Goal: Task Accomplishment & Management: Manage account settings

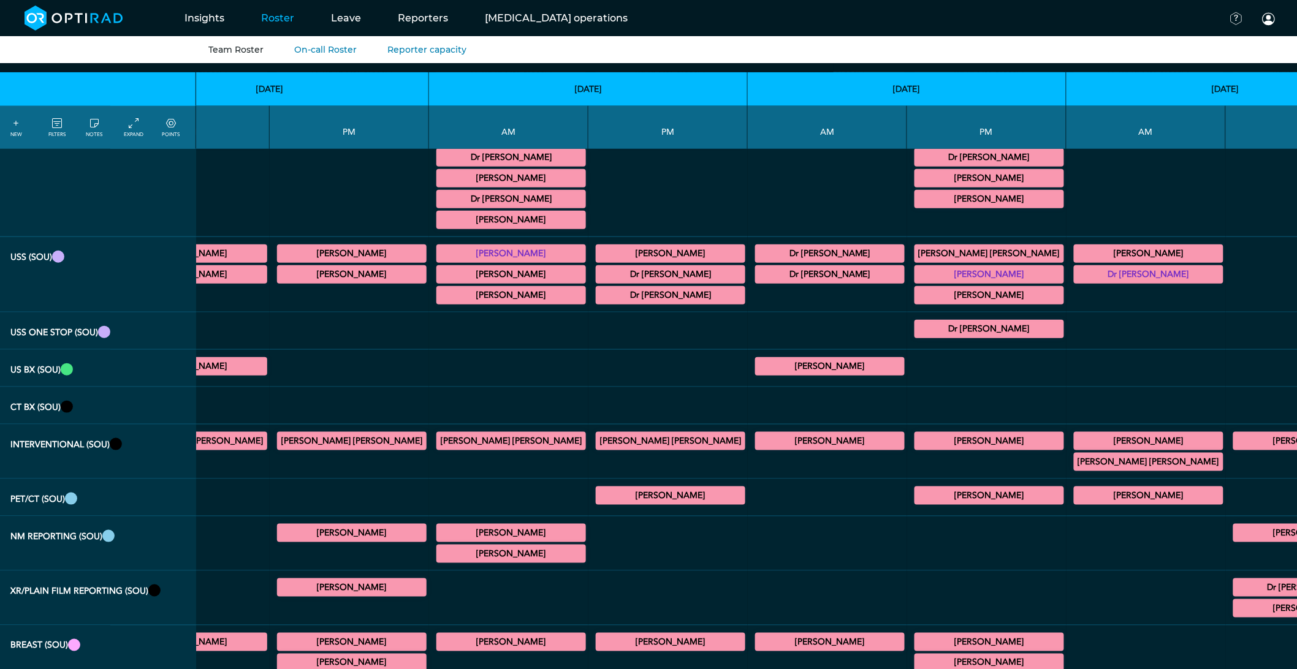
scroll to position [476, 115]
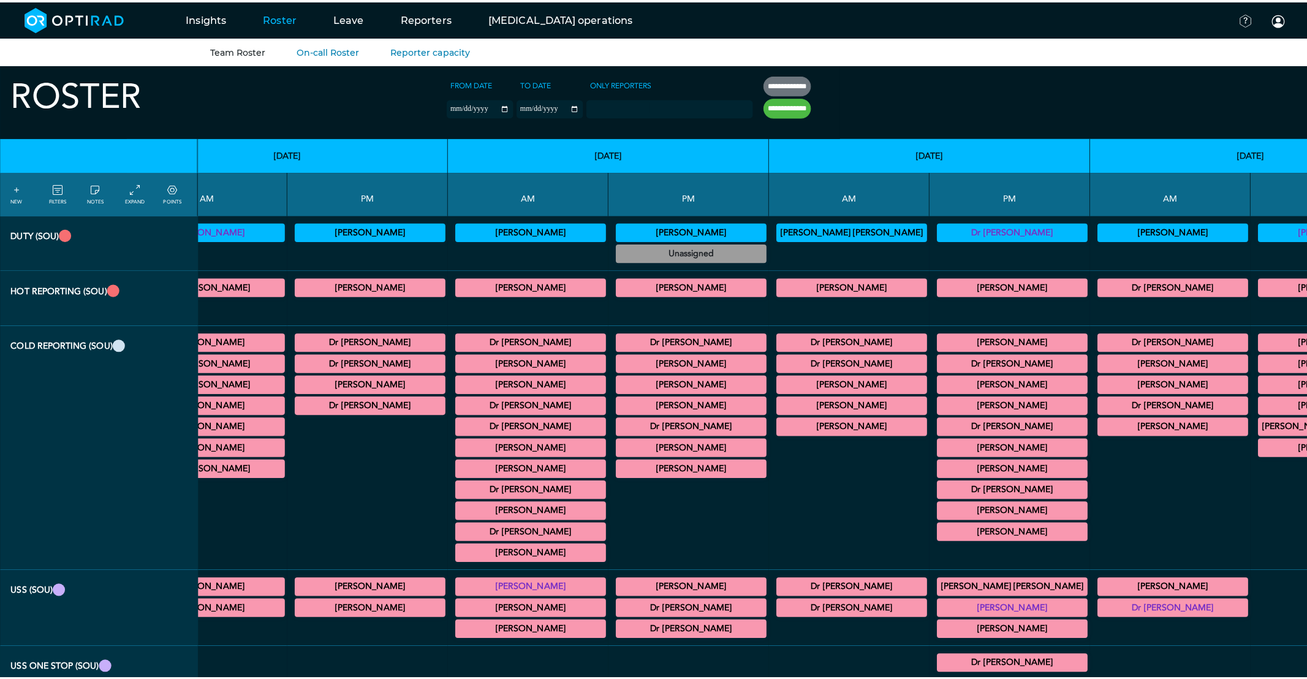
scroll to position [0, 0]
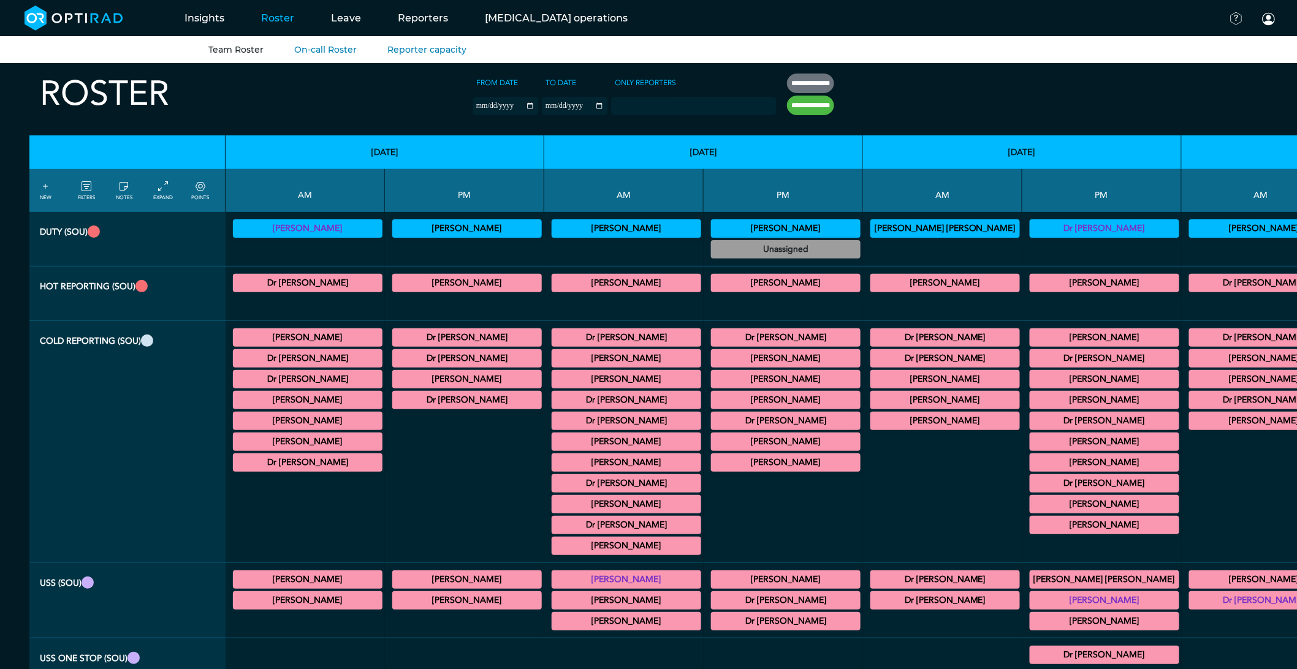
click at [88, 181] on icon at bounding box center [87, 186] width 10 height 13
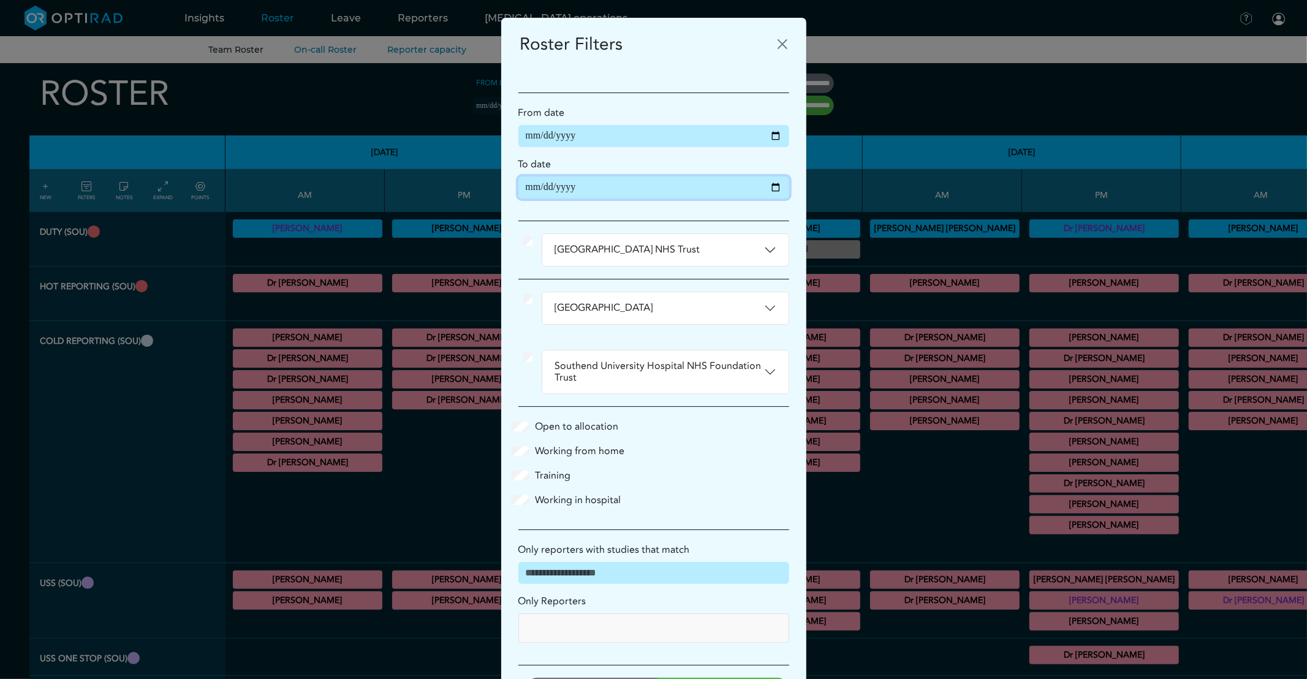
click at [768, 187] on input "**********" at bounding box center [653, 187] width 271 height 22
type input "**********"
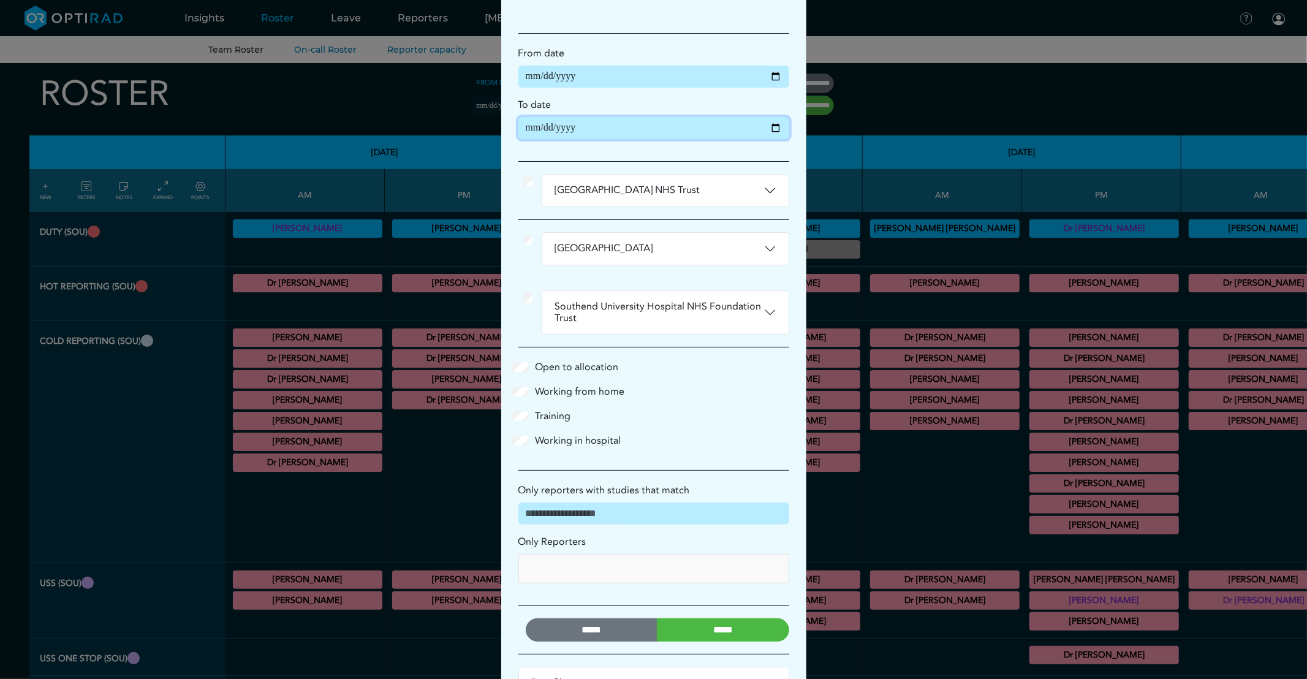
scroll to position [108, 0]
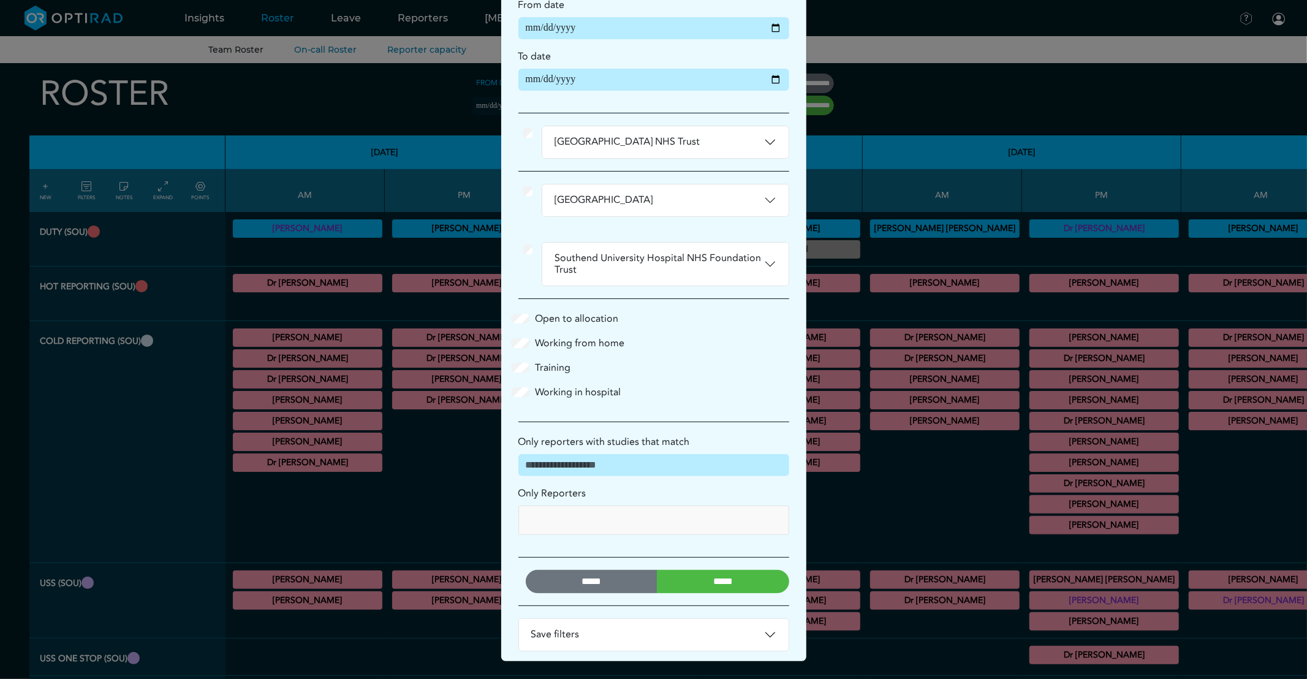
click at [694, 578] on input "*****" at bounding box center [723, 581] width 132 height 23
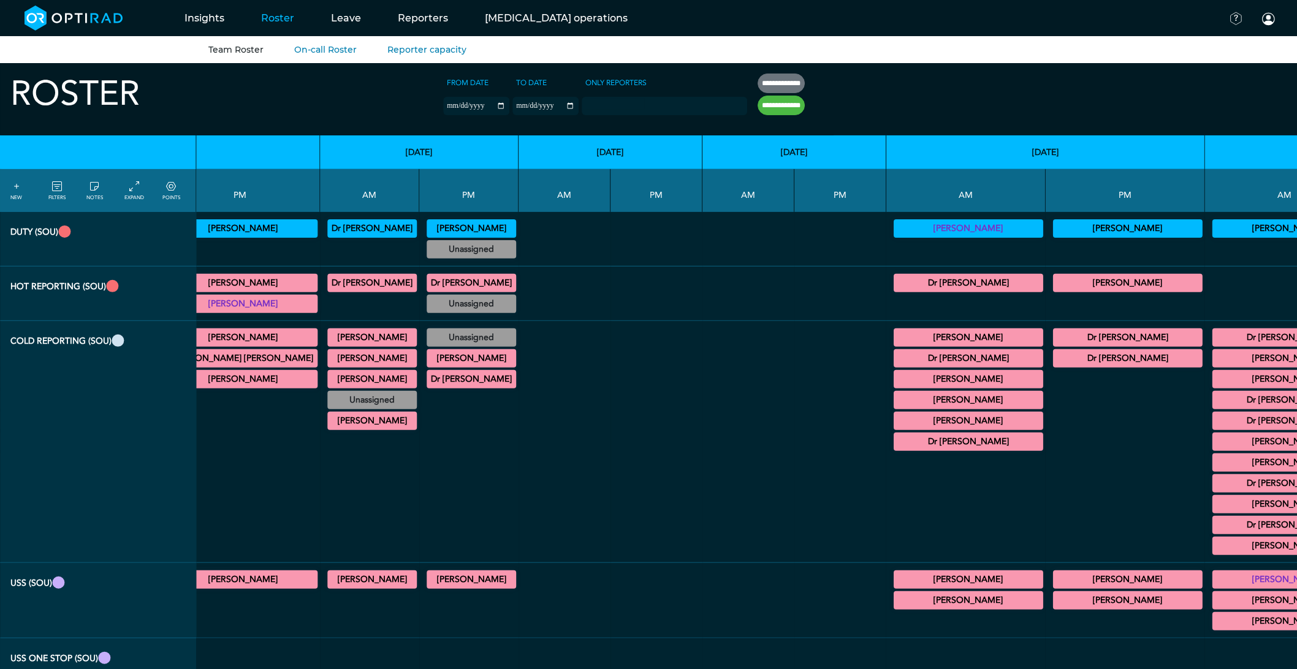
scroll to position [0, 3031]
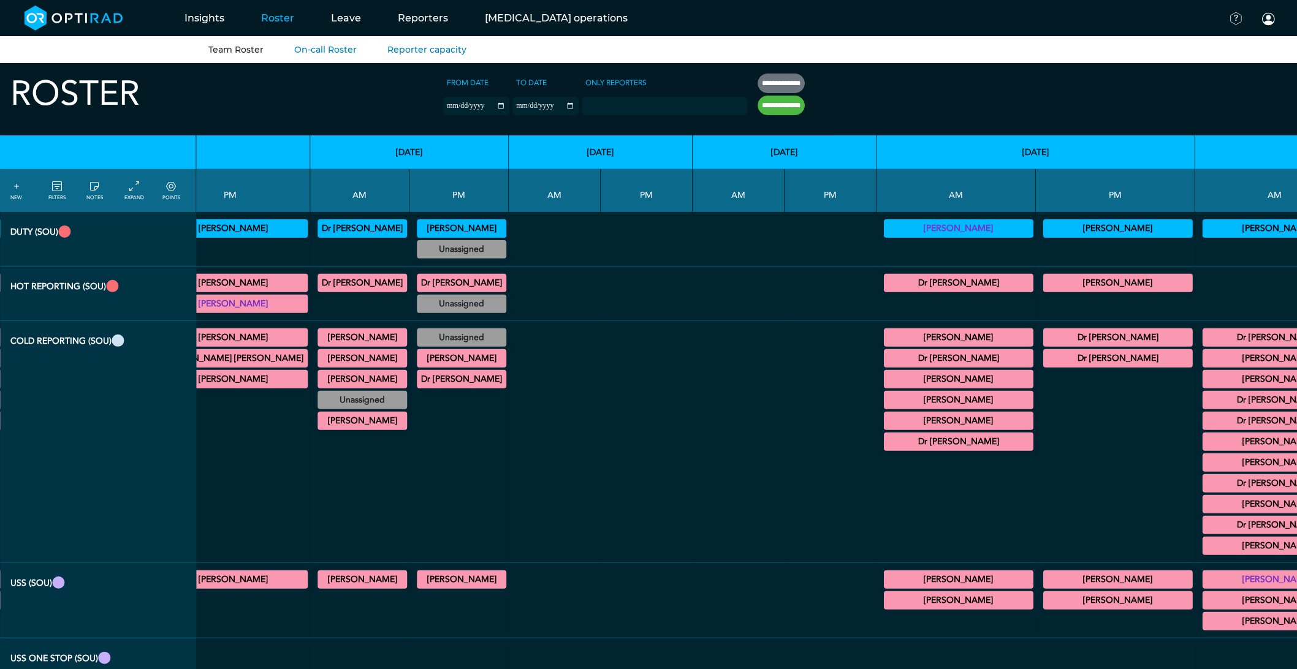
click at [1204, 485] on summary "Dr [PERSON_NAME]" at bounding box center [1277, 483] width 146 height 15
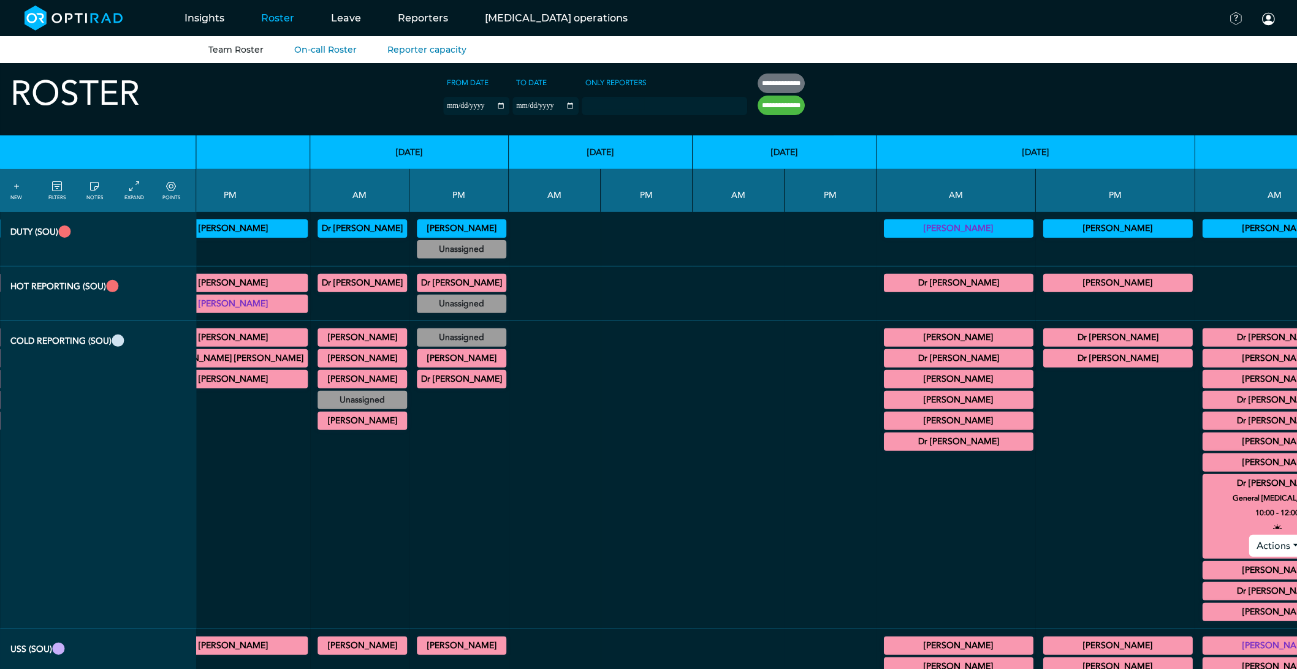
click at [1204, 485] on summary "Dr [PERSON_NAME]" at bounding box center [1277, 483] width 146 height 15
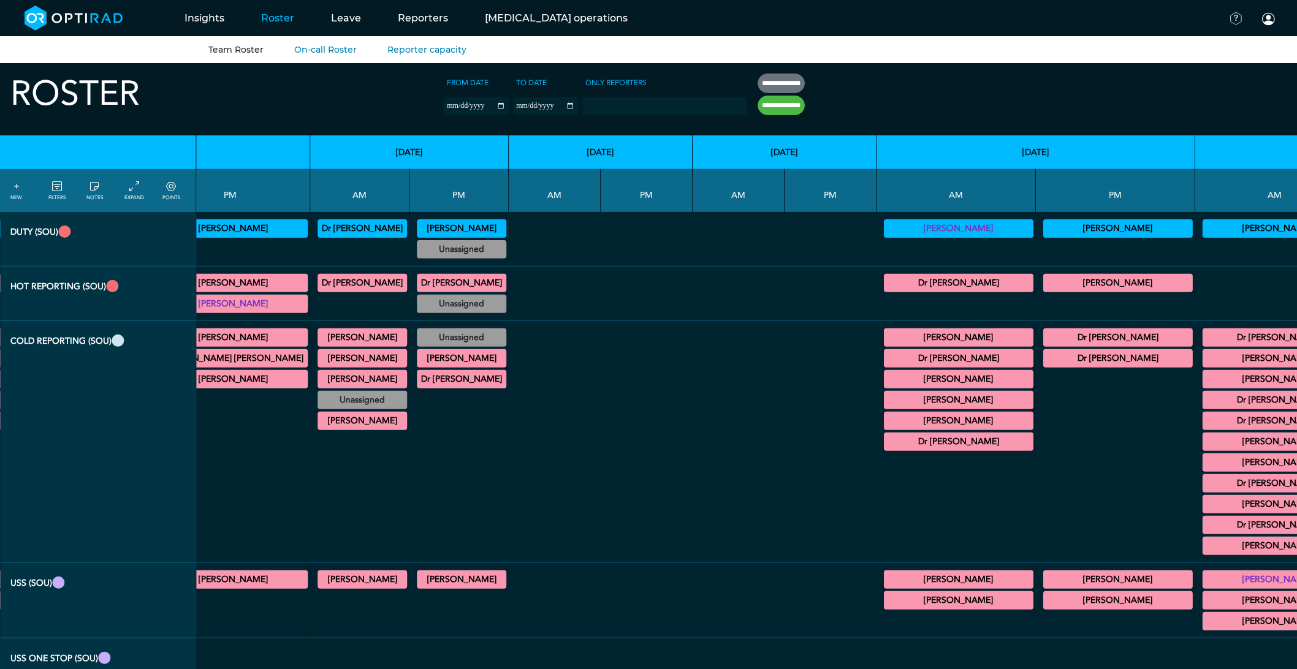
click at [1202, 418] on div "Dr Praveen Kumar MRI Urology 09:00 - 10:00 Actions" at bounding box center [1277, 421] width 150 height 18
click at [1204, 424] on summary "Dr [PERSON_NAME]" at bounding box center [1277, 421] width 146 height 15
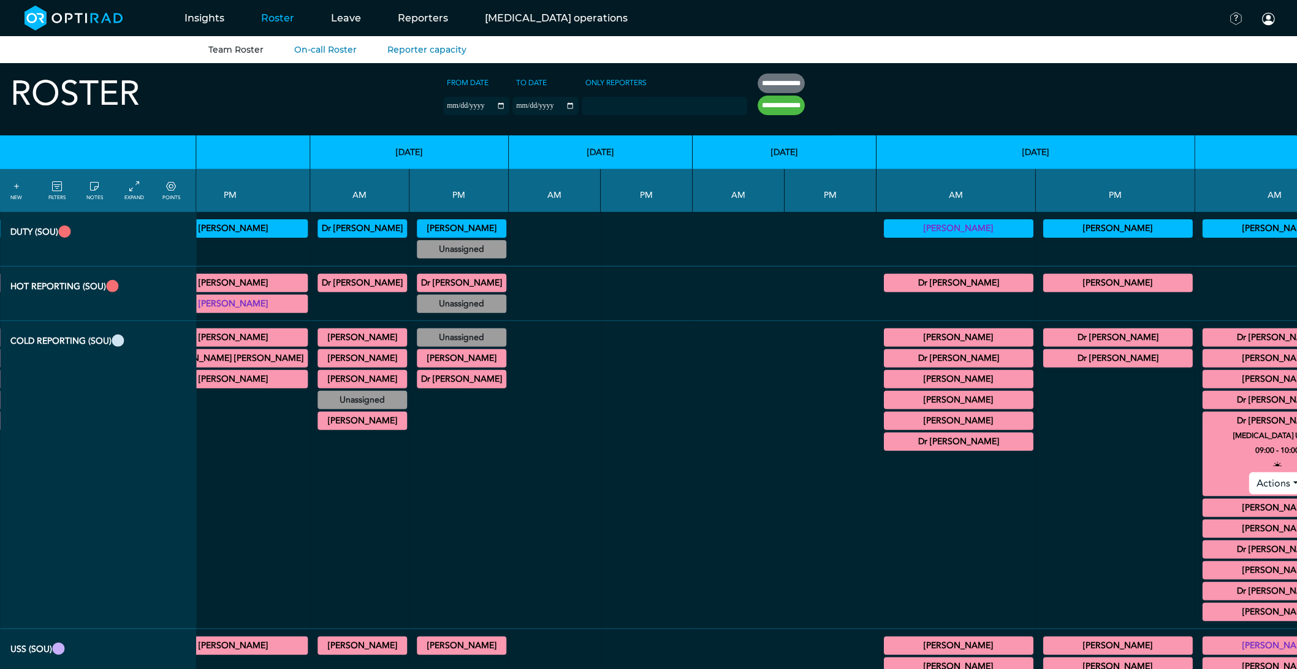
click at [1204, 425] on summary "Dr [PERSON_NAME]" at bounding box center [1277, 421] width 146 height 15
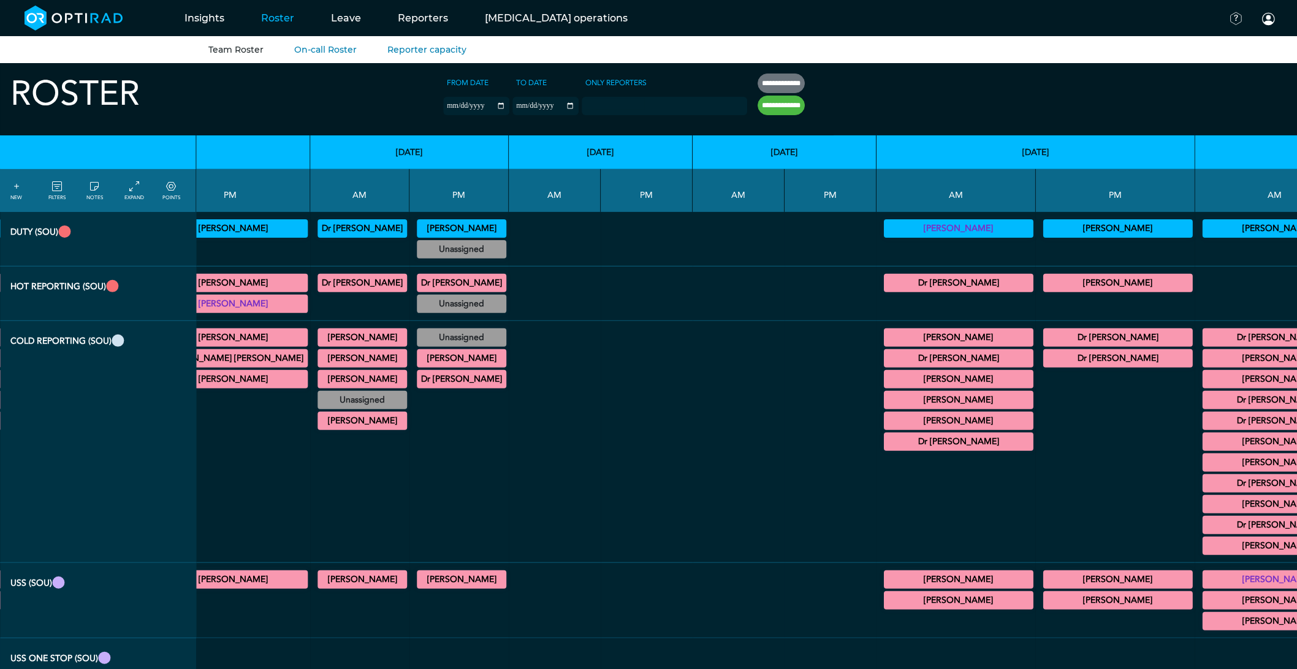
click at [1204, 486] on summary "Dr [PERSON_NAME]" at bounding box center [1277, 483] width 146 height 15
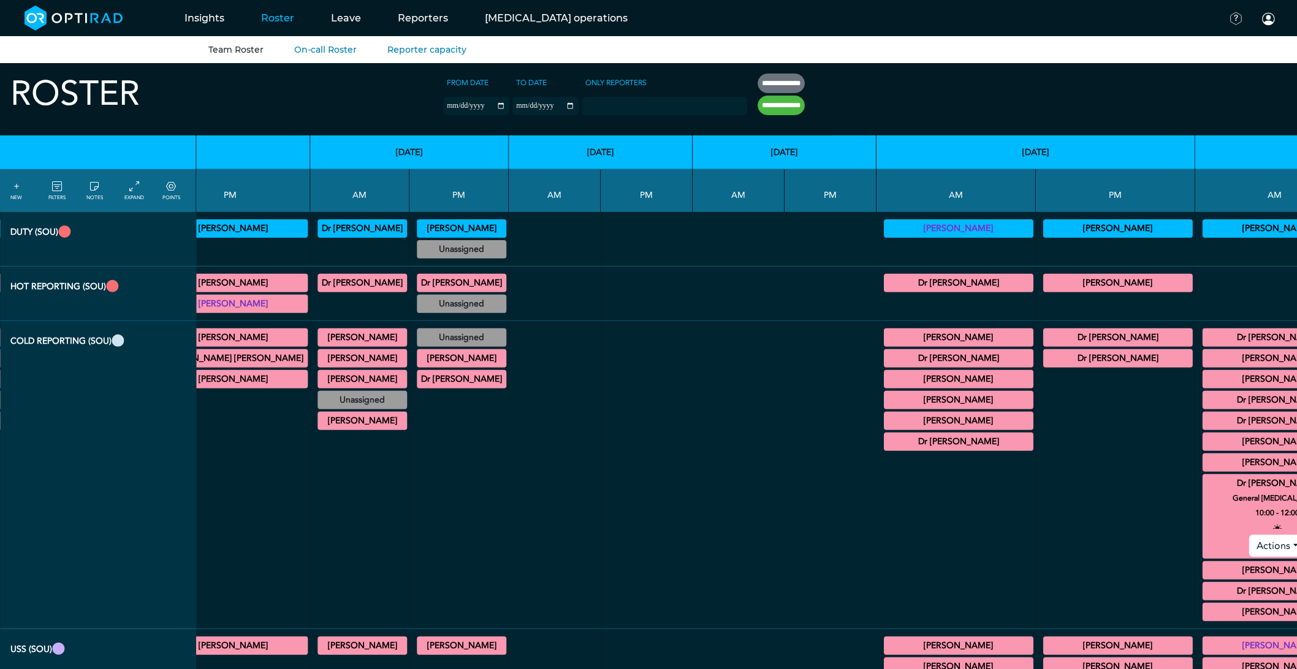
click at [1204, 486] on summary "Dr [PERSON_NAME]" at bounding box center [1277, 483] width 146 height 15
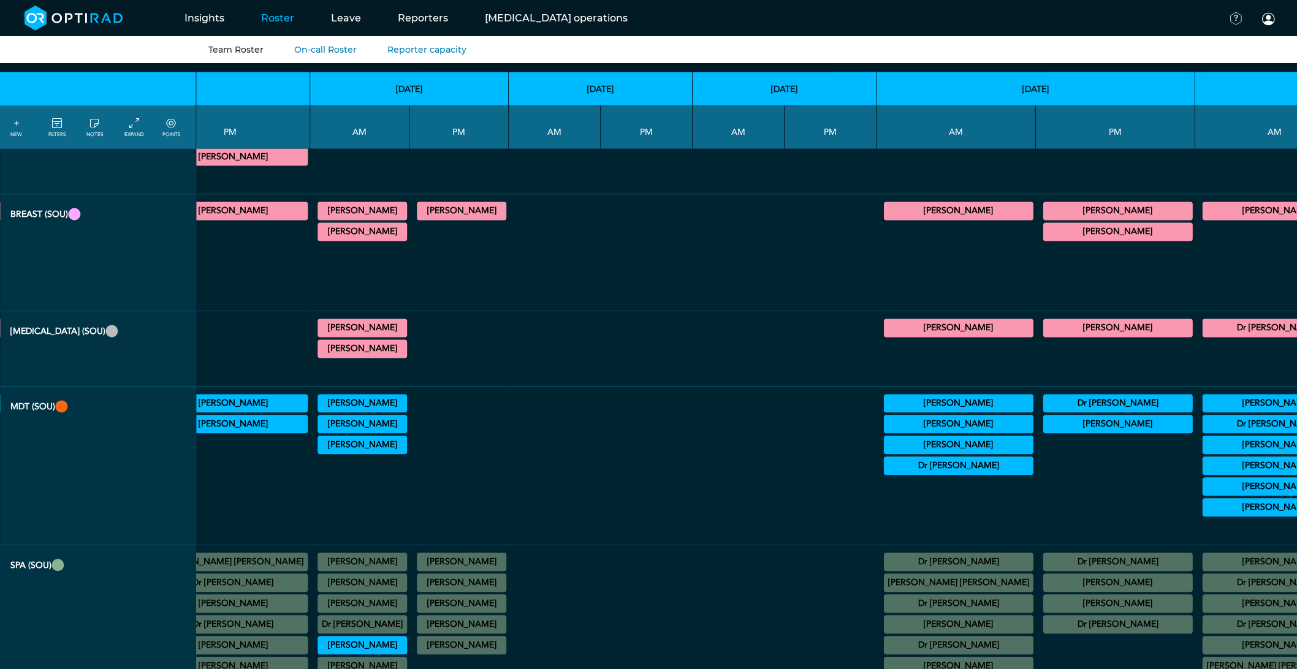
scroll to position [885, 3031]
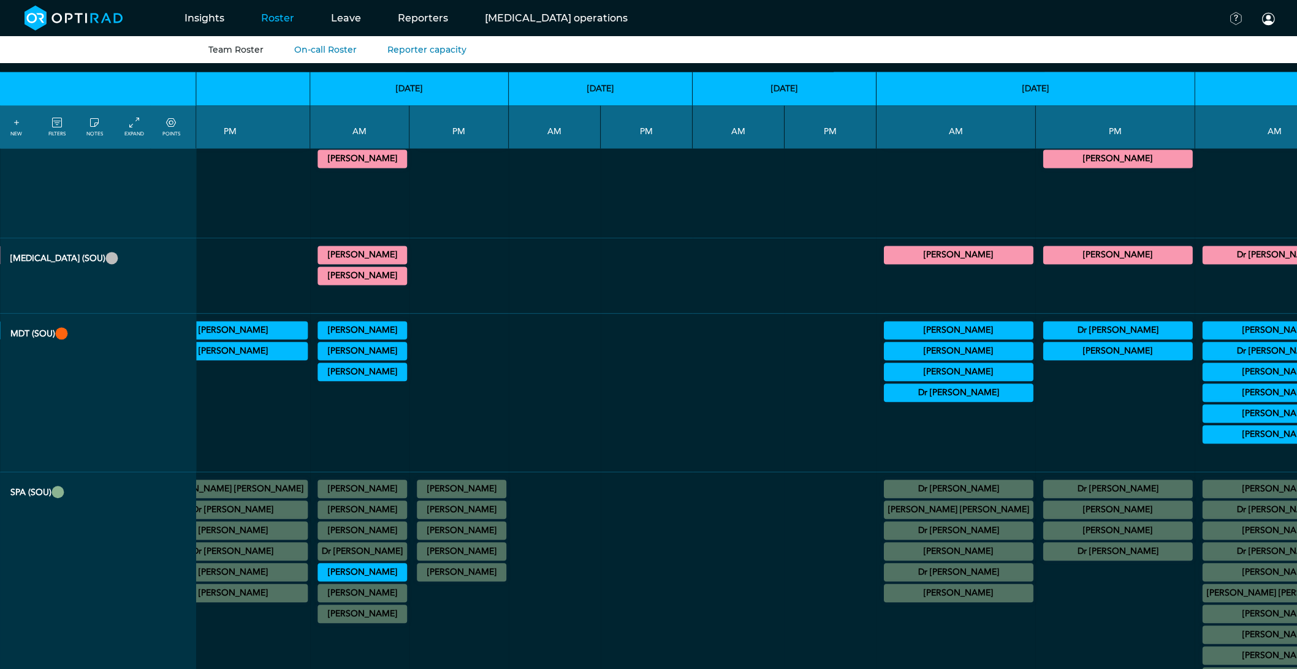
click at [1204, 560] on summary "Dr [PERSON_NAME]" at bounding box center [1277, 552] width 146 height 15
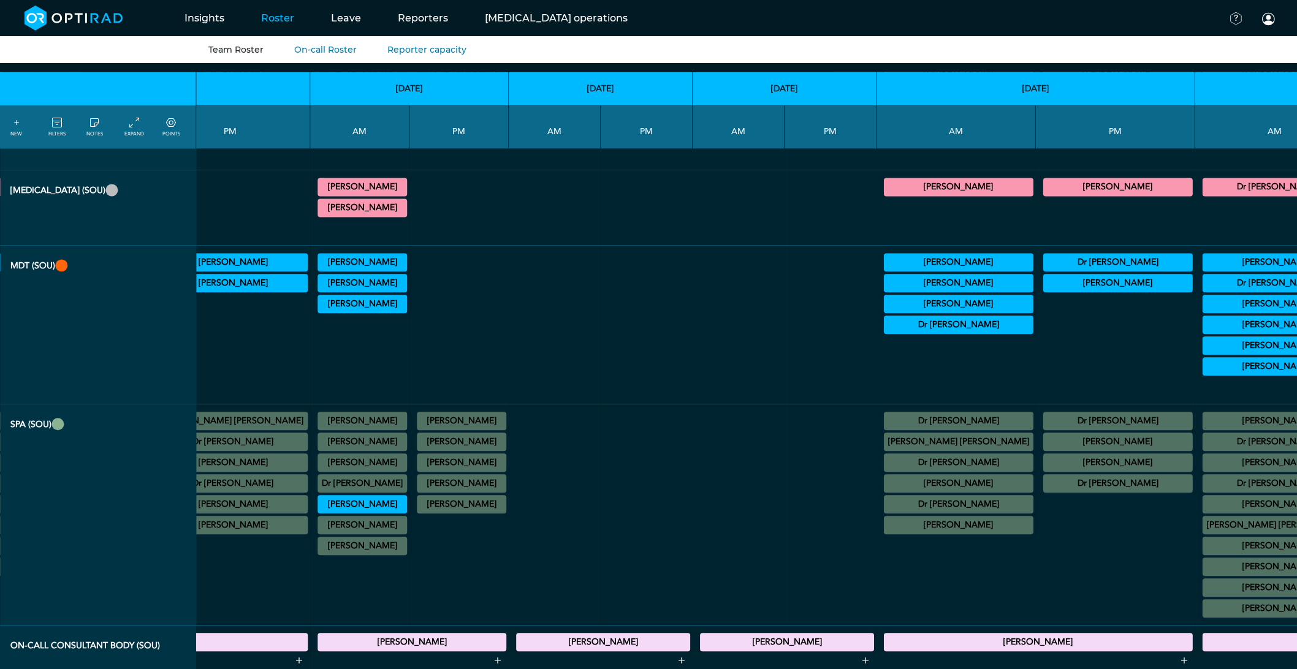
click at [1204, 291] on summary "Dr [PERSON_NAME]" at bounding box center [1277, 283] width 146 height 15
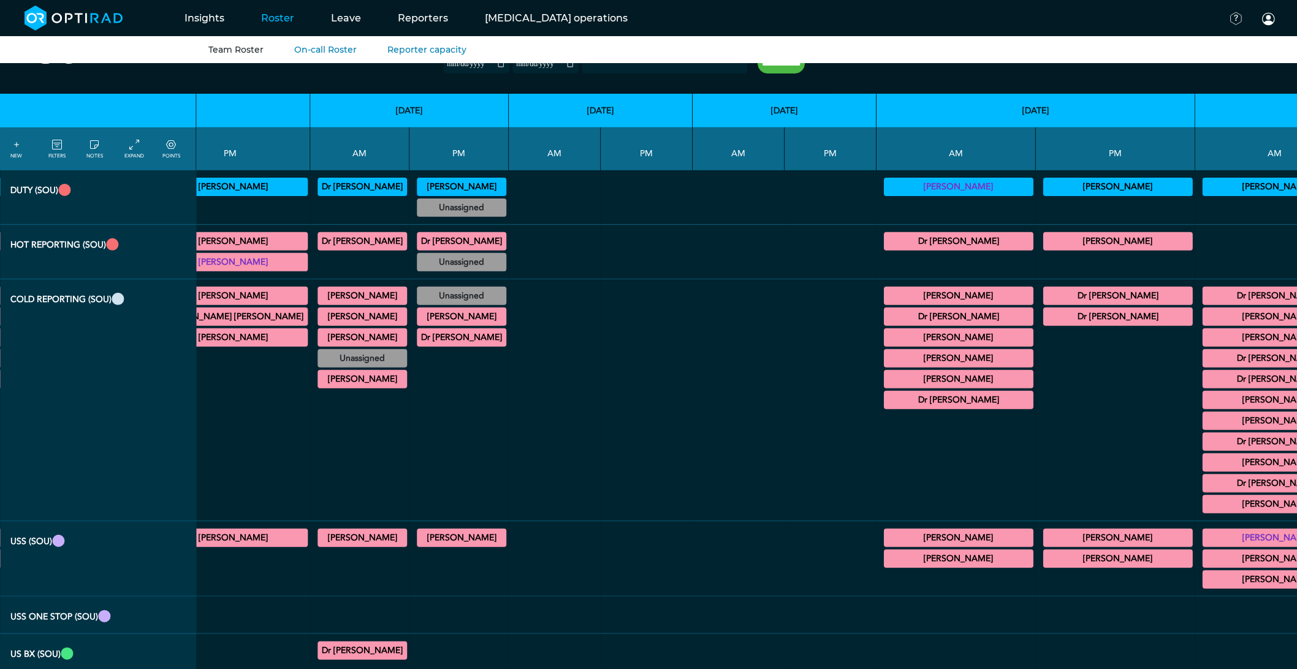
scroll to position [0, 3031]
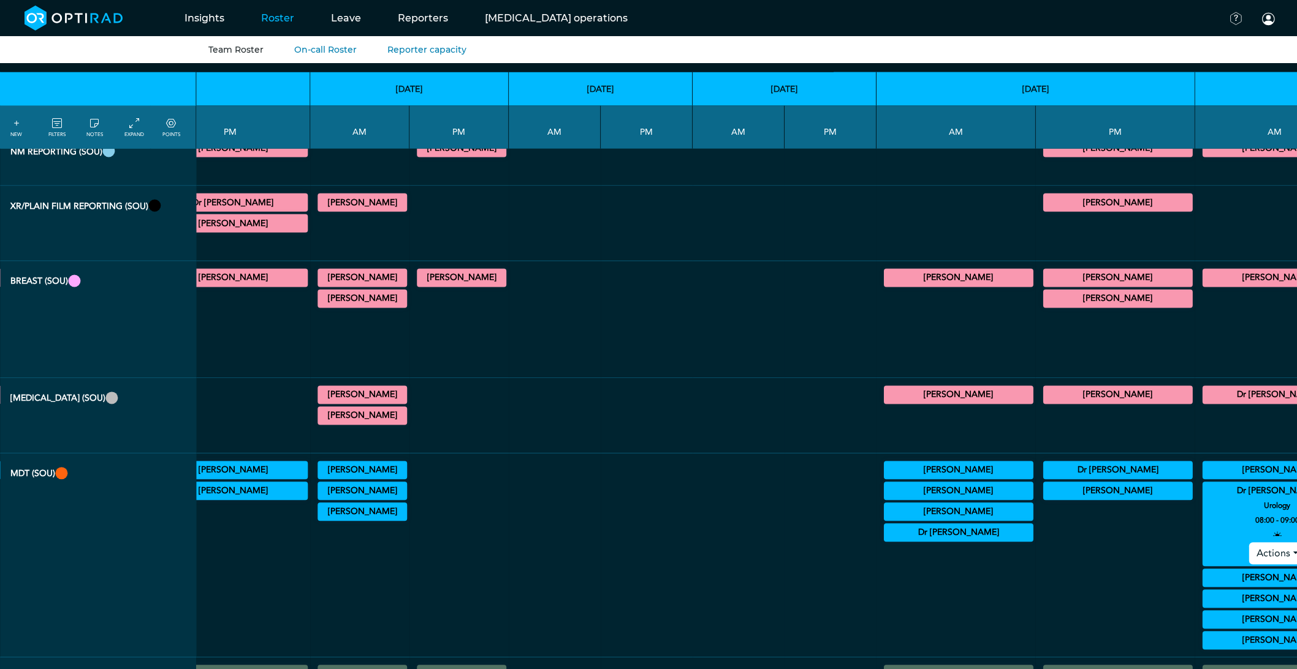
scroll to position [749, 3031]
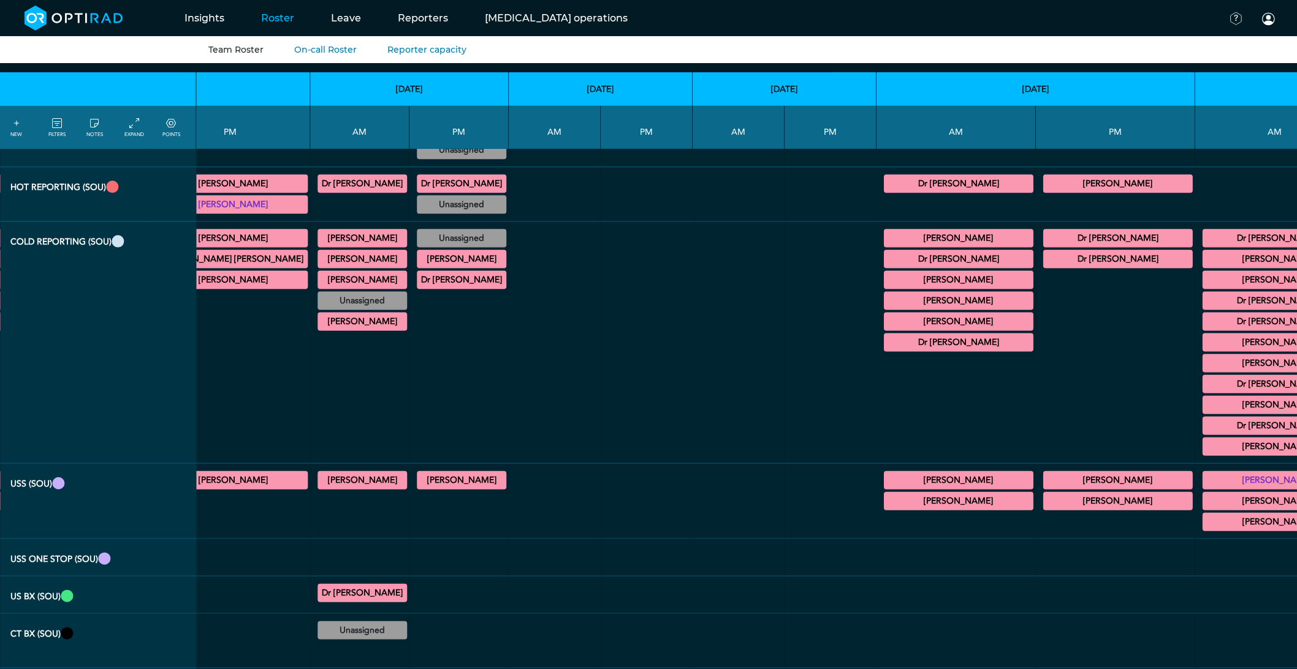
scroll to position [68, 3031]
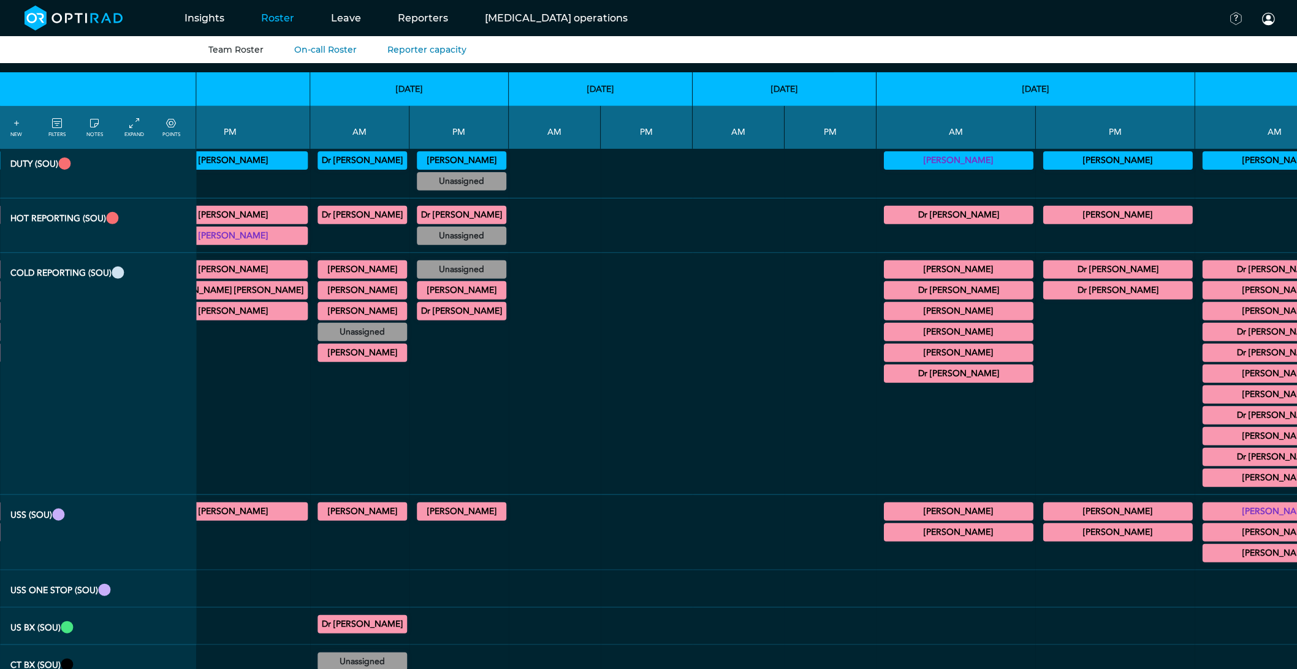
click at [1204, 353] on summary "Dr [PERSON_NAME]" at bounding box center [1277, 353] width 146 height 15
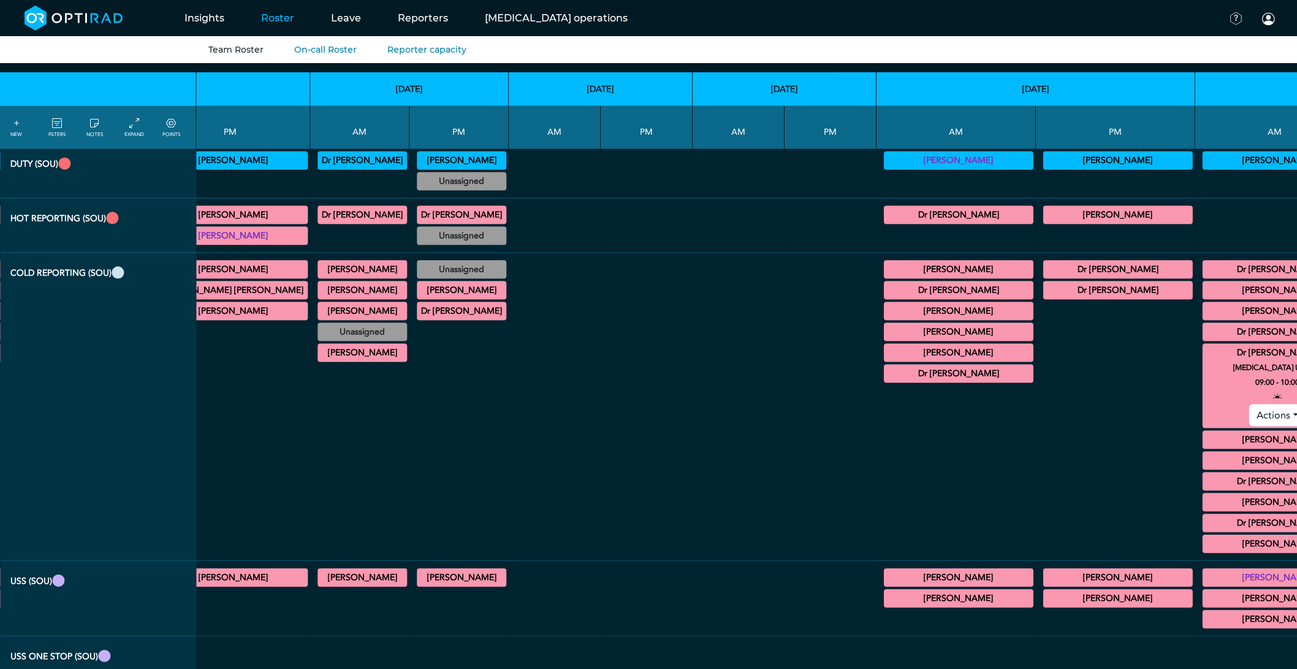
click at [1204, 353] on summary "Dr [PERSON_NAME]" at bounding box center [1277, 353] width 146 height 15
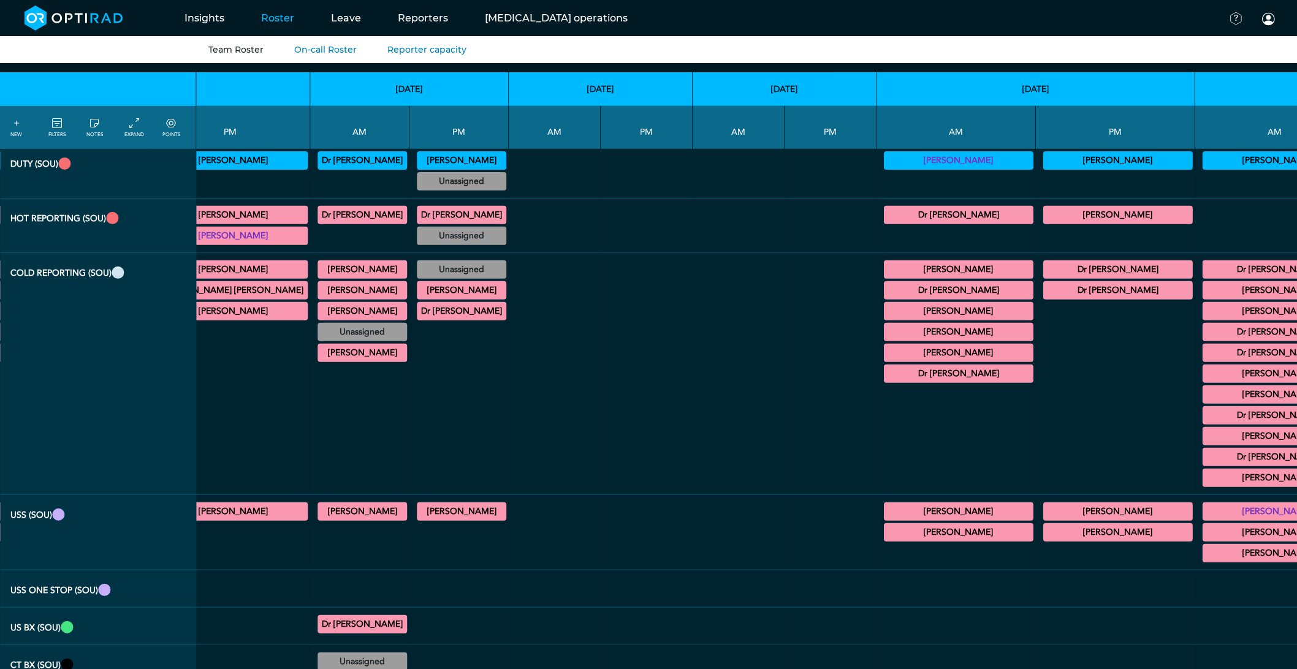
click at [1204, 417] on summary "Dr [PERSON_NAME]" at bounding box center [1277, 415] width 146 height 15
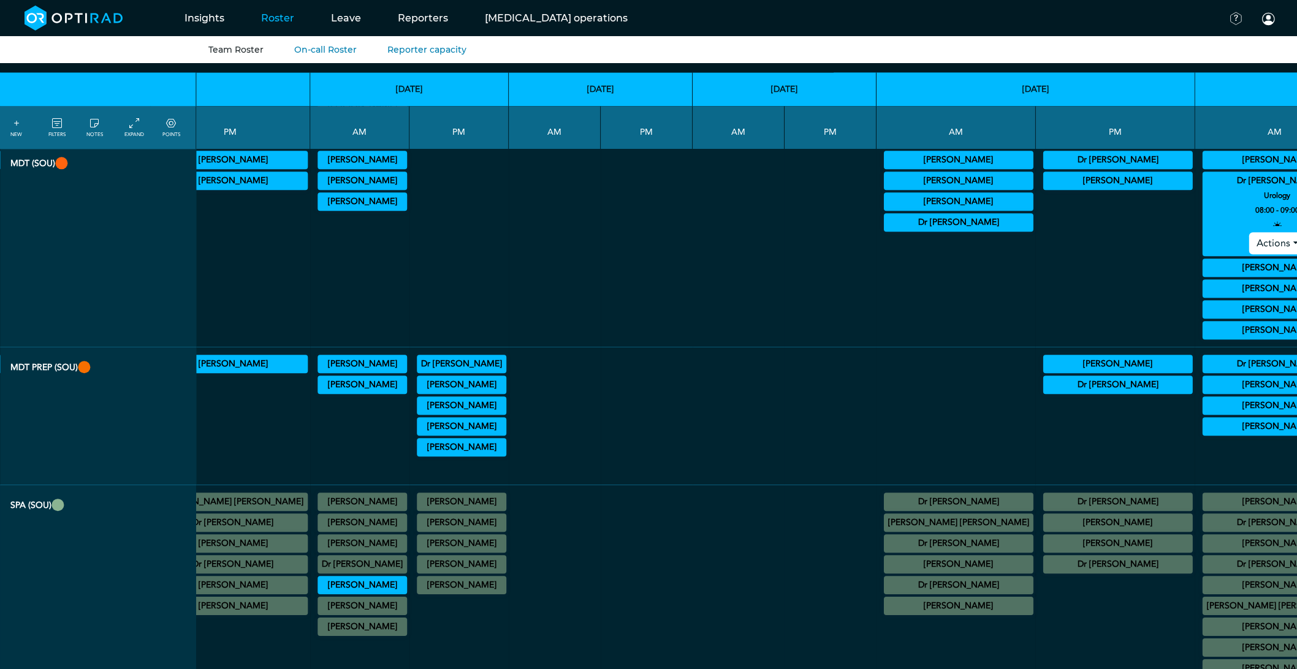
scroll to position [953, 3031]
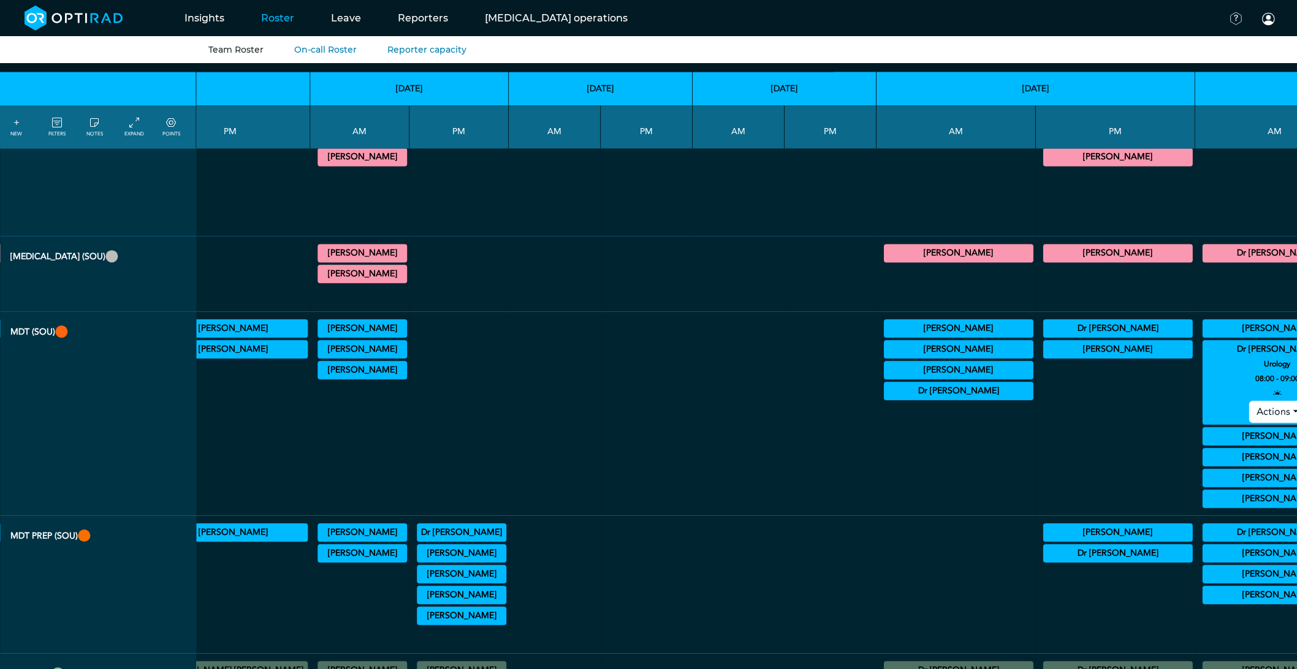
click at [1204, 357] on summary "Dr [PERSON_NAME]" at bounding box center [1277, 350] width 146 height 15
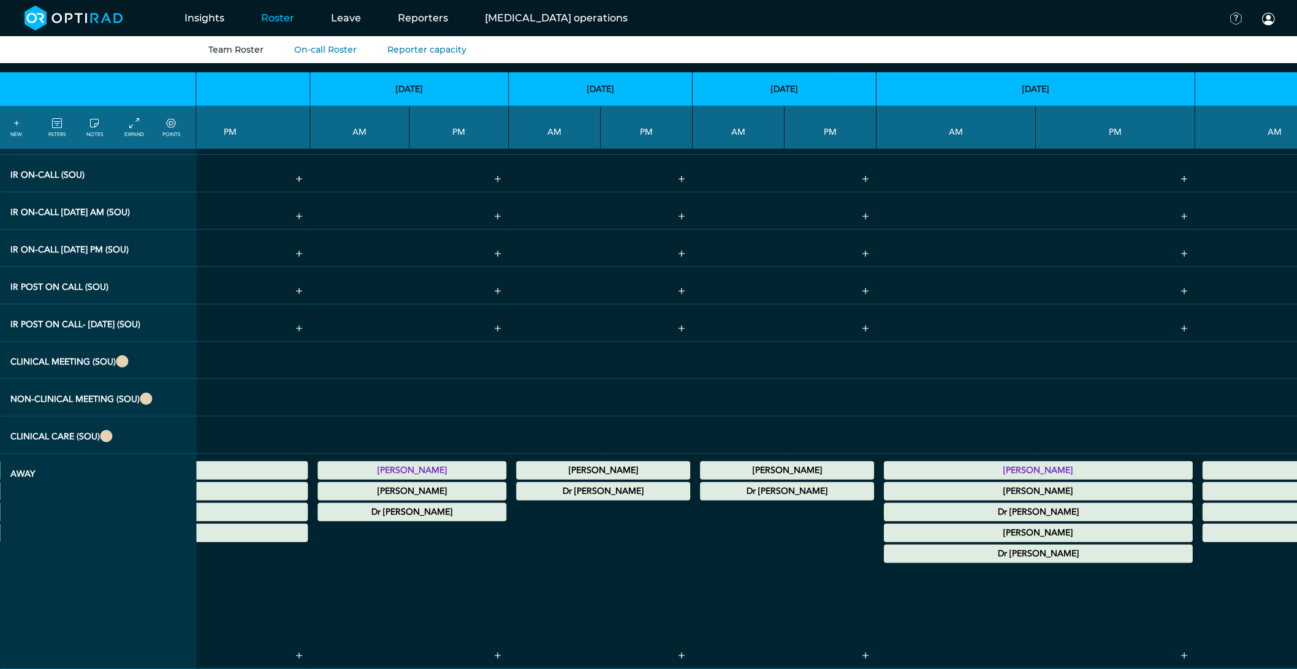
scroll to position [2131, 3031]
click at [57, 126] on icon at bounding box center [57, 123] width 10 height 13
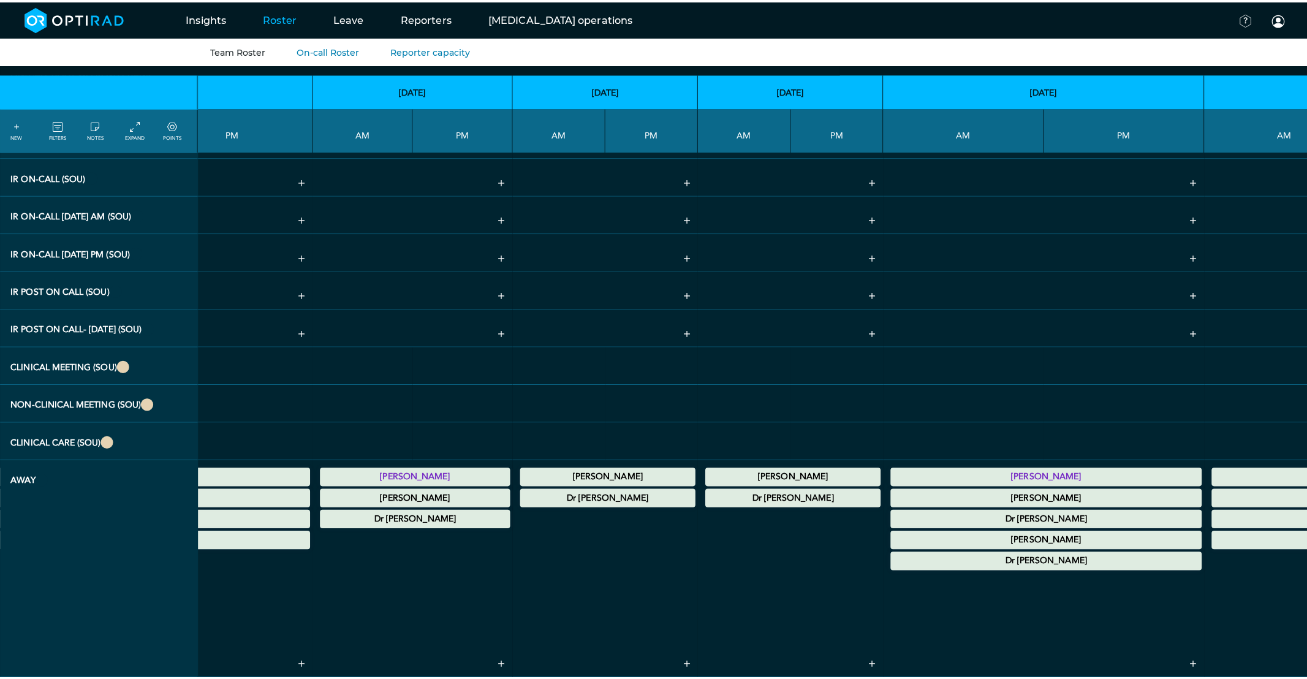
scroll to position [2122, 3031]
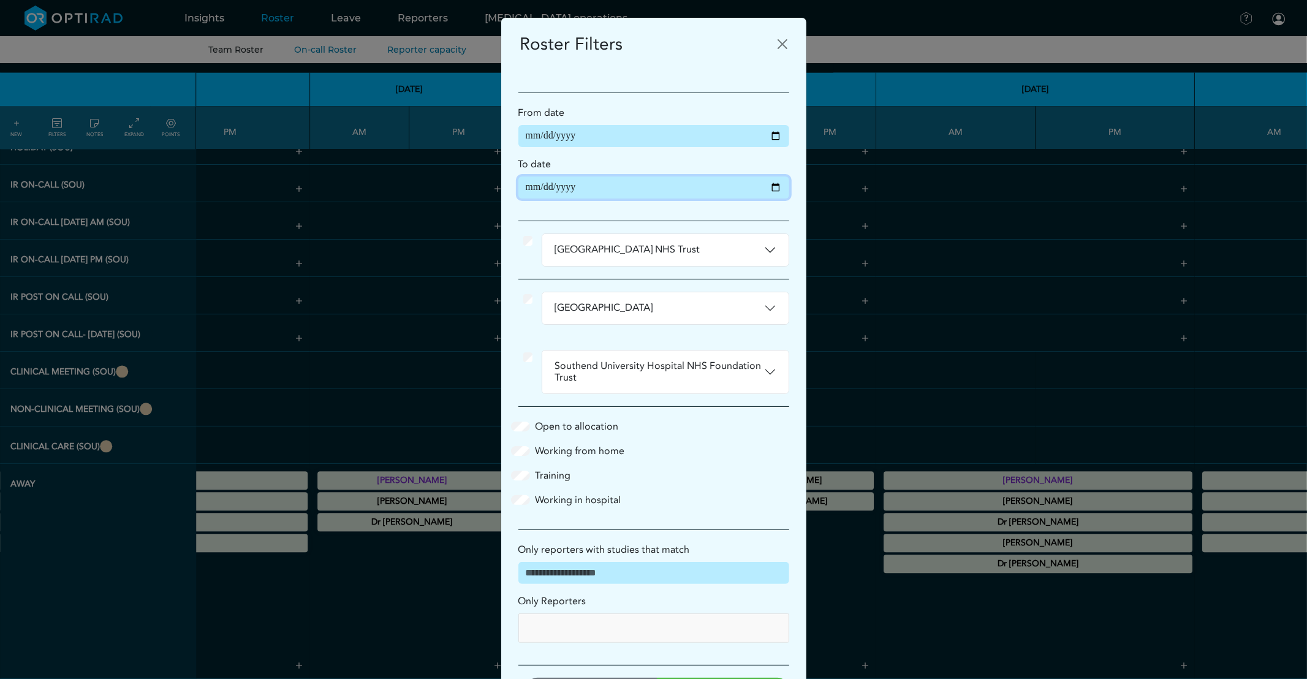
click at [768, 188] on input "**********" at bounding box center [653, 187] width 271 height 22
click at [767, 275] on div "Broomfield Hospital Work Sessions Additional Responsibilities Admin Assignment …" at bounding box center [654, 296] width 286 height 58
click at [738, 371] on button "Southend University Hospital NHS Foundation Trust" at bounding box center [665, 372] width 246 height 43
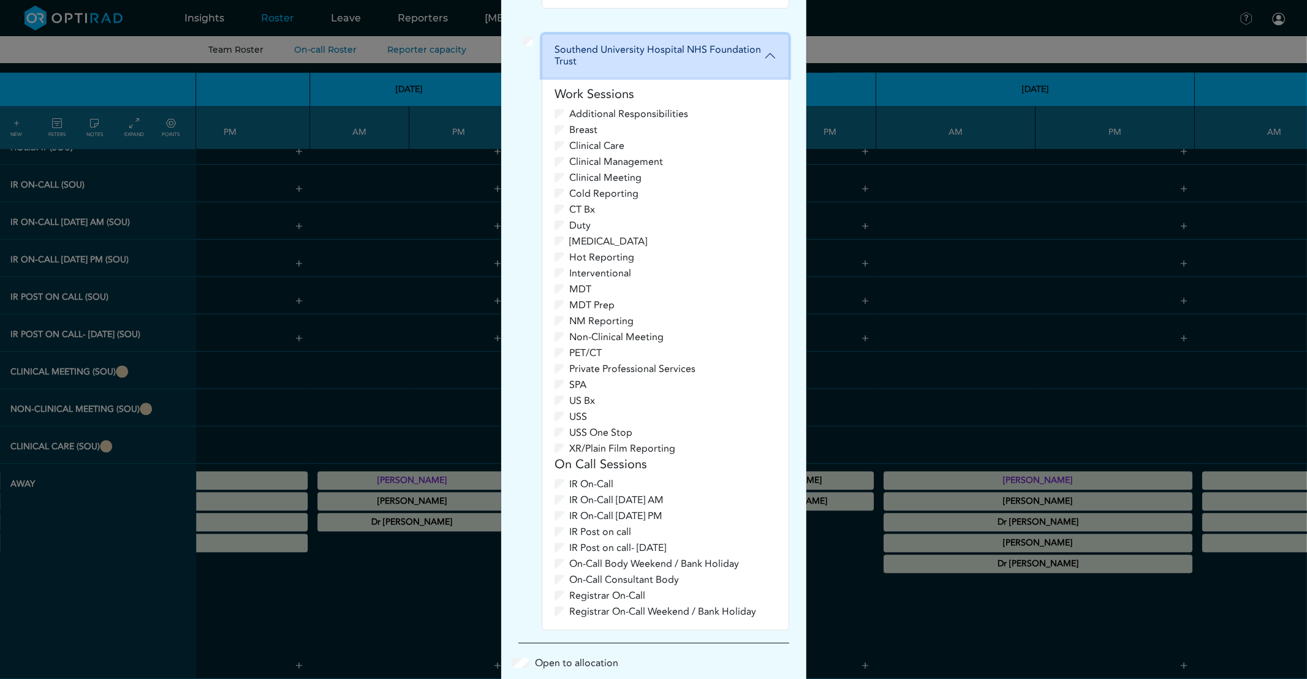
scroll to position [340, 0]
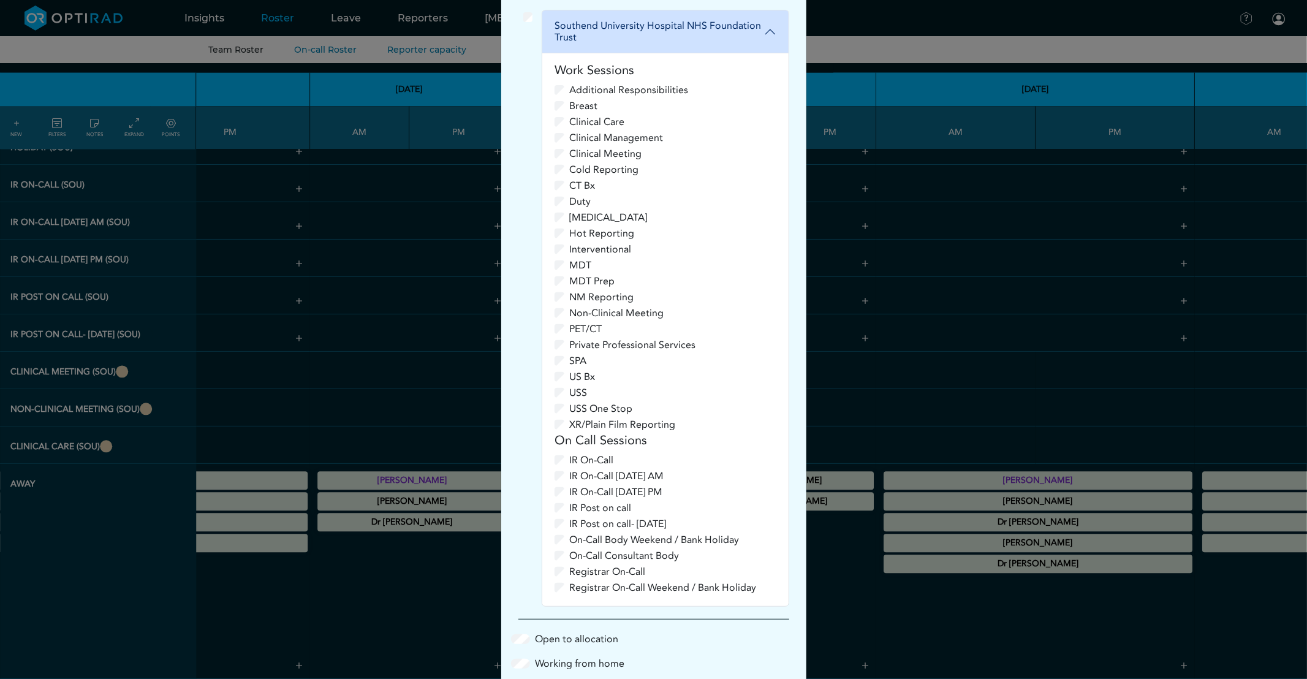
click at [560, 477] on div "IR On-Call Friday AM" at bounding box center [665, 476] width 221 height 15
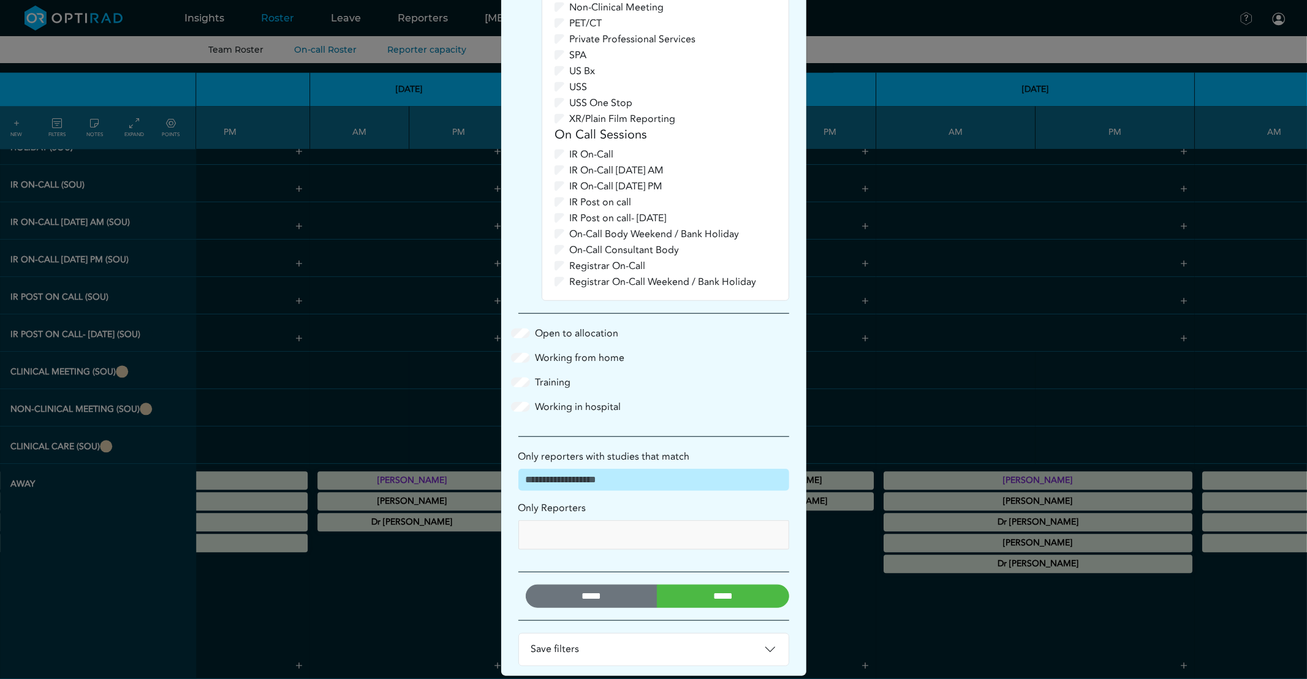
scroll to position [661, 0]
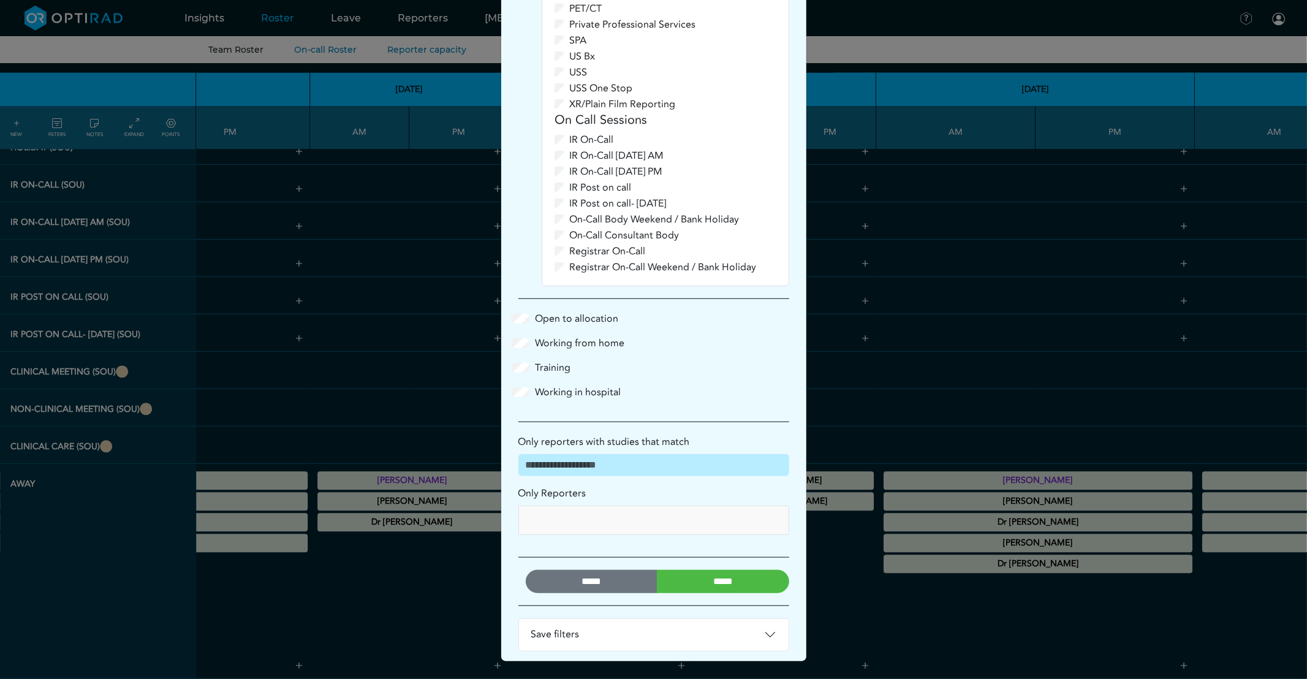
click at [696, 591] on input "*****" at bounding box center [723, 581] width 132 height 23
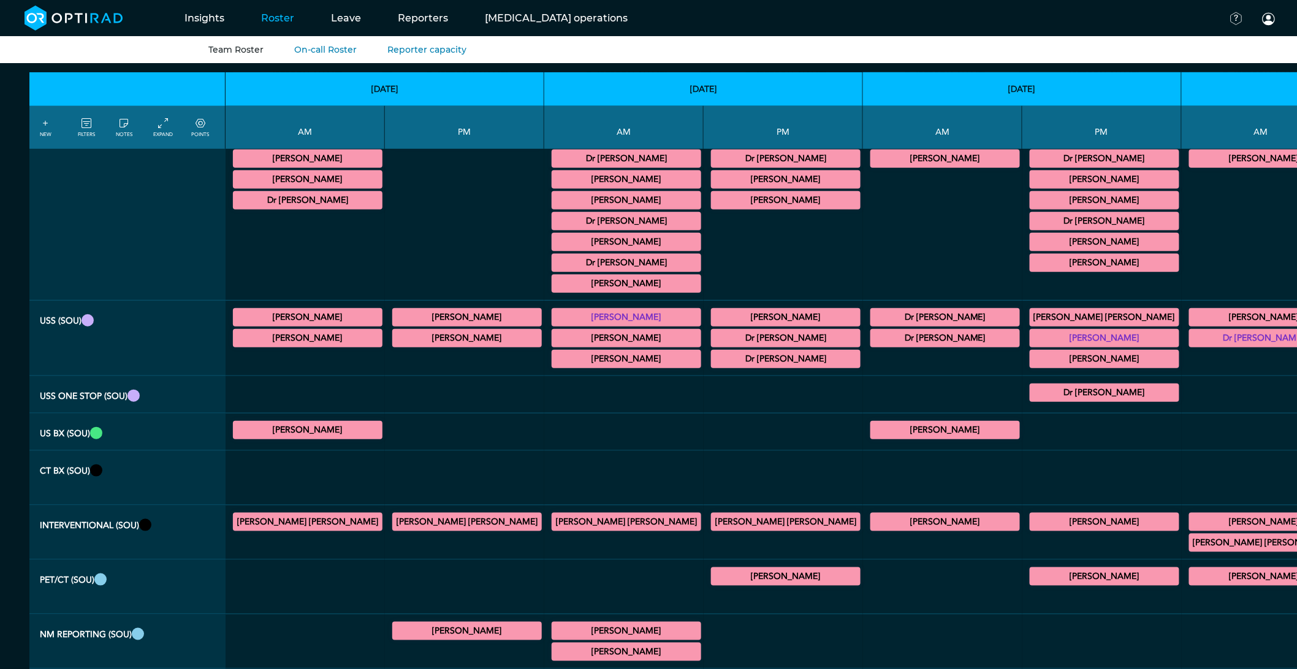
scroll to position [0, 0]
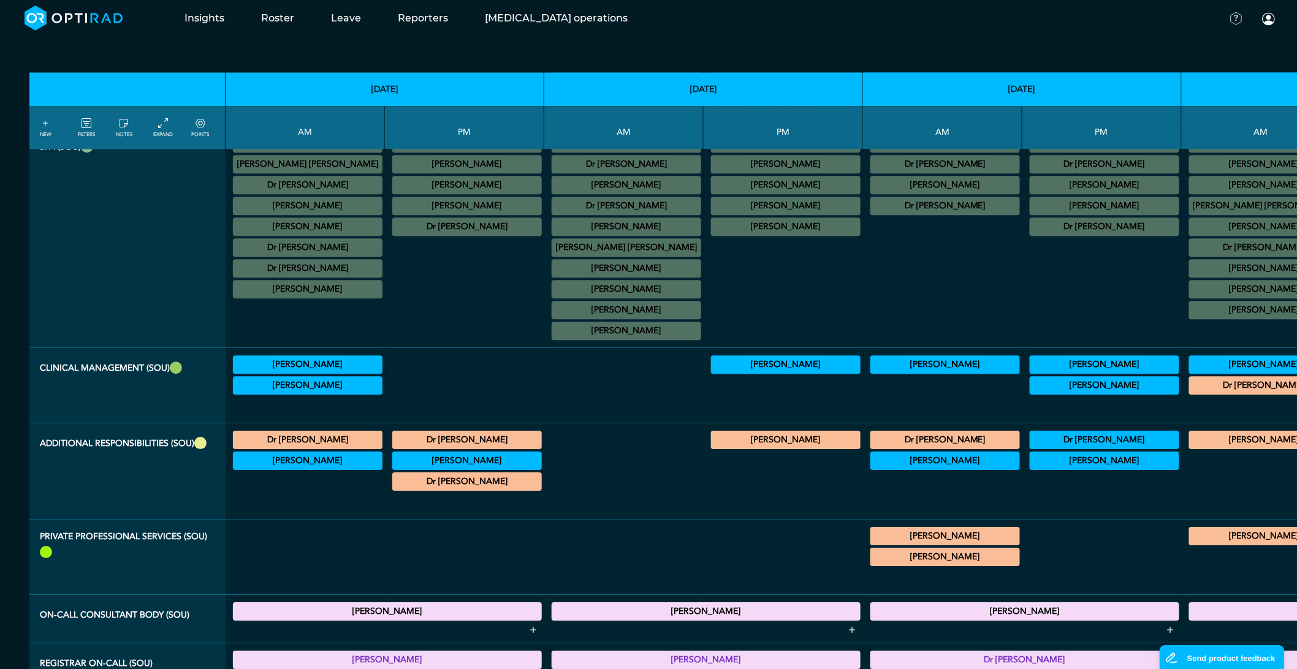
scroll to position [881, 0]
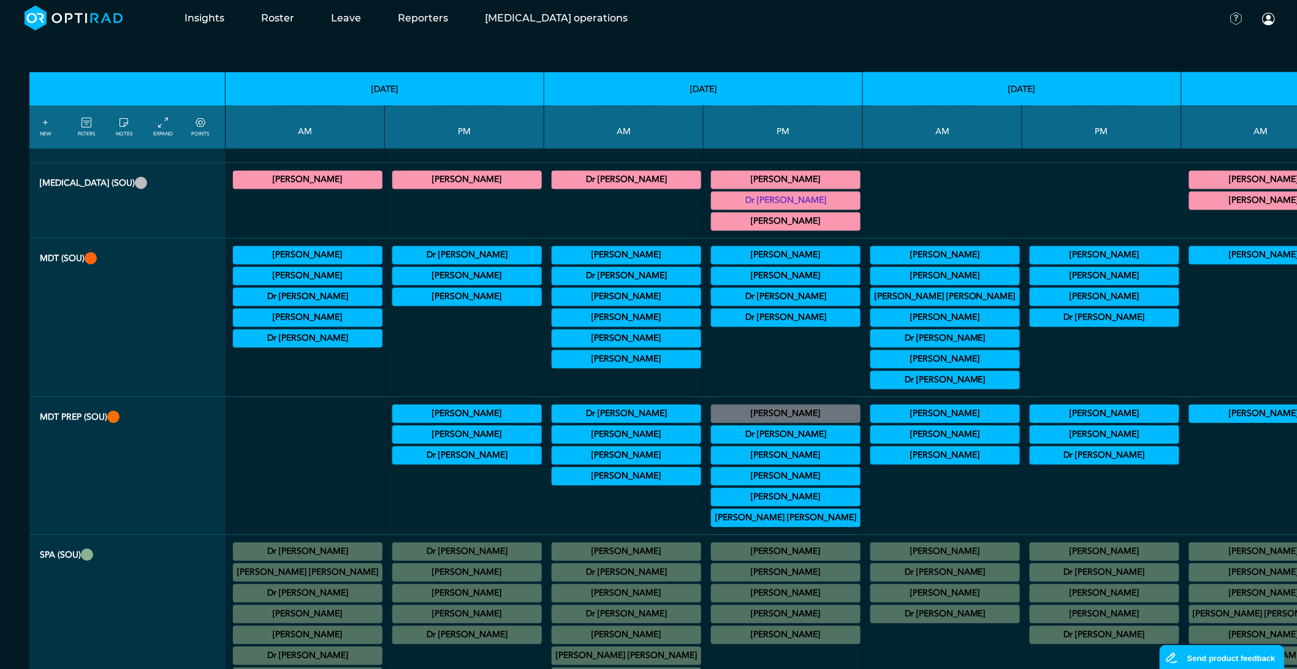
drag, startPoint x: 424, startPoint y: 289, endPoint x: 419, endPoint y: 306, distance: 18.6
click at [424, 284] on summary "[PERSON_NAME]" at bounding box center [467, 276] width 146 height 15
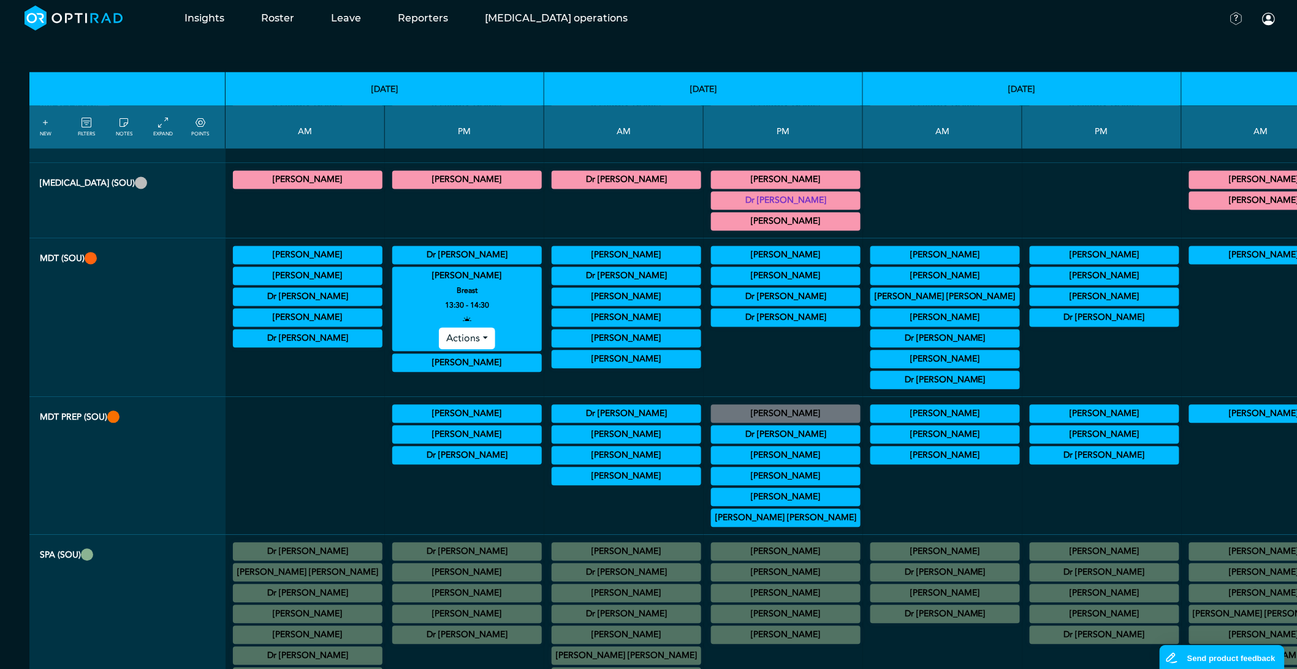
click at [421, 442] on summary "[PERSON_NAME]" at bounding box center [467, 435] width 146 height 15
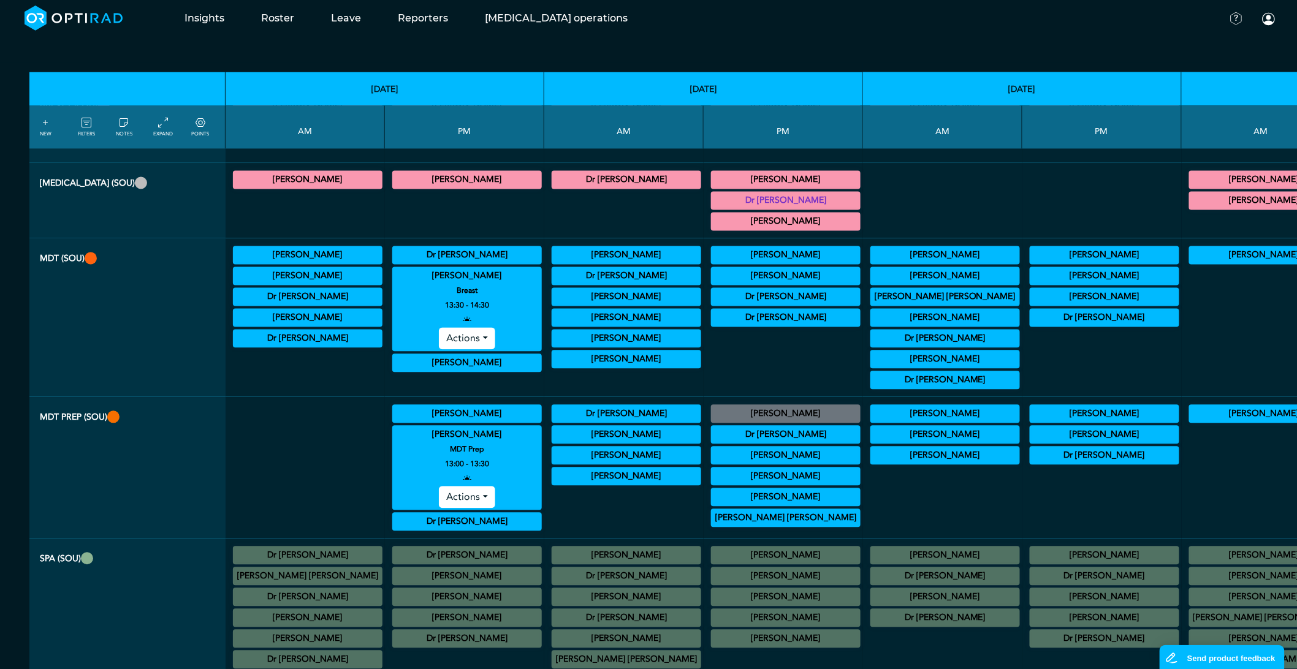
click at [423, 422] on summary "[PERSON_NAME]" at bounding box center [467, 414] width 146 height 15
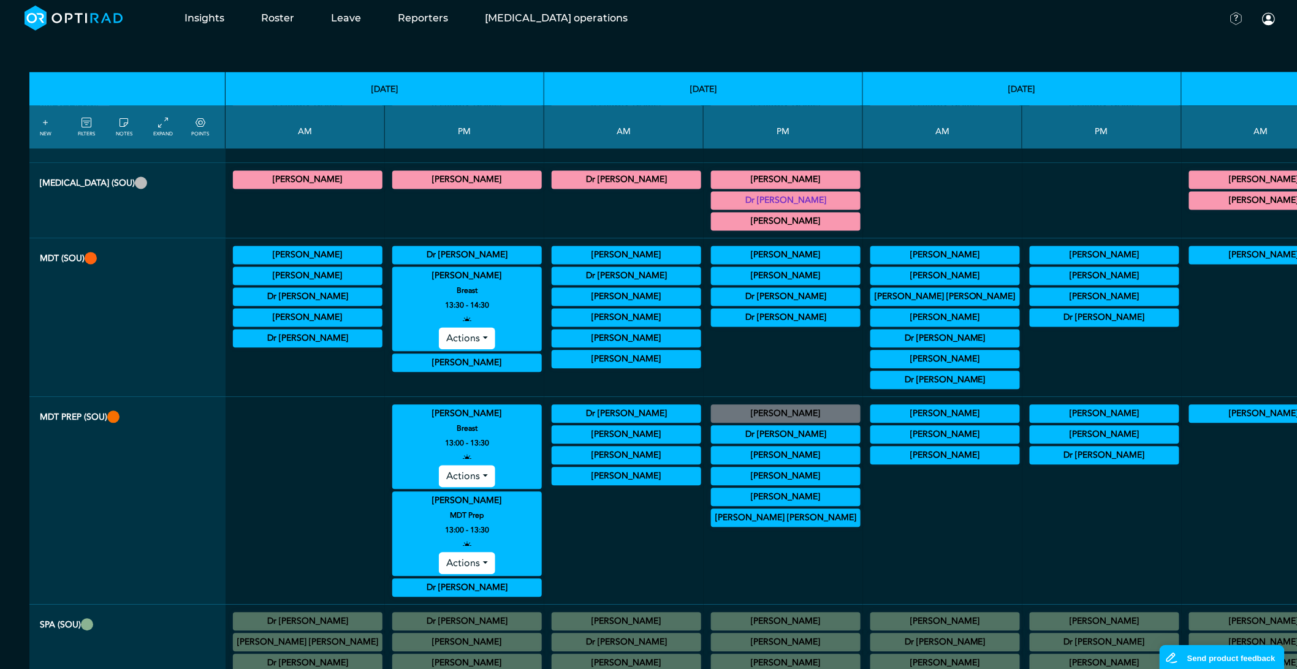
click at [424, 509] on summary "[PERSON_NAME]" at bounding box center [467, 501] width 146 height 15
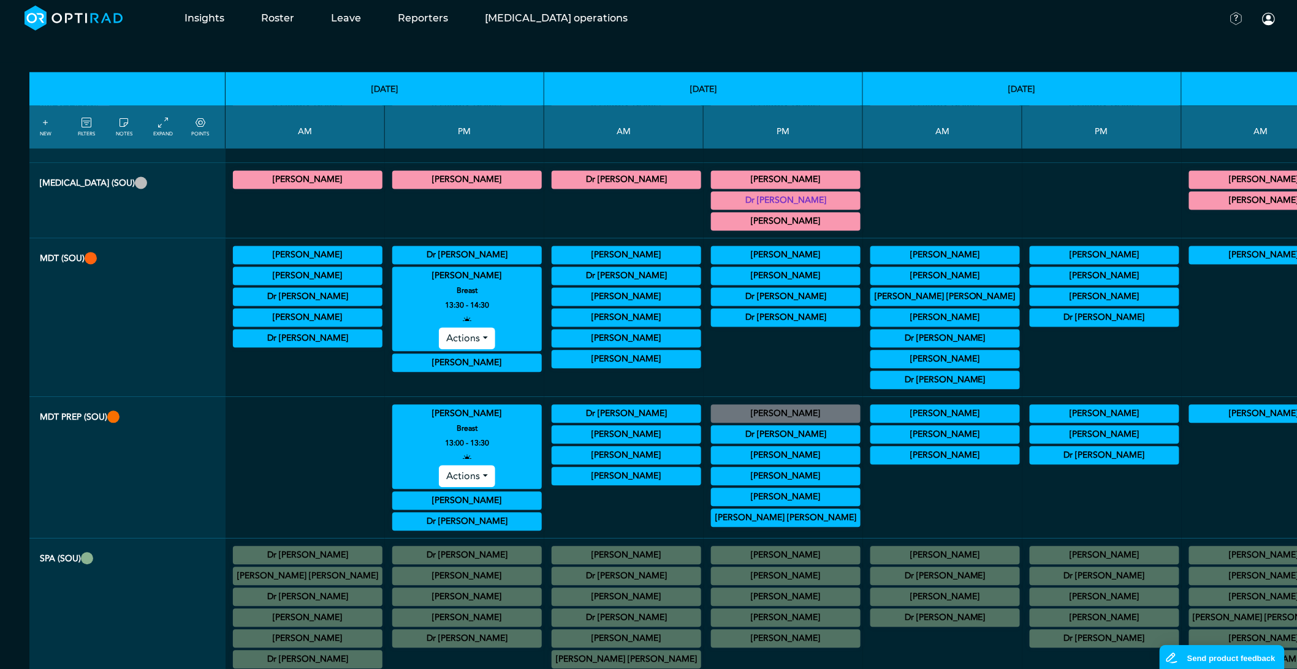
click at [427, 422] on summary "[PERSON_NAME]" at bounding box center [467, 414] width 146 height 15
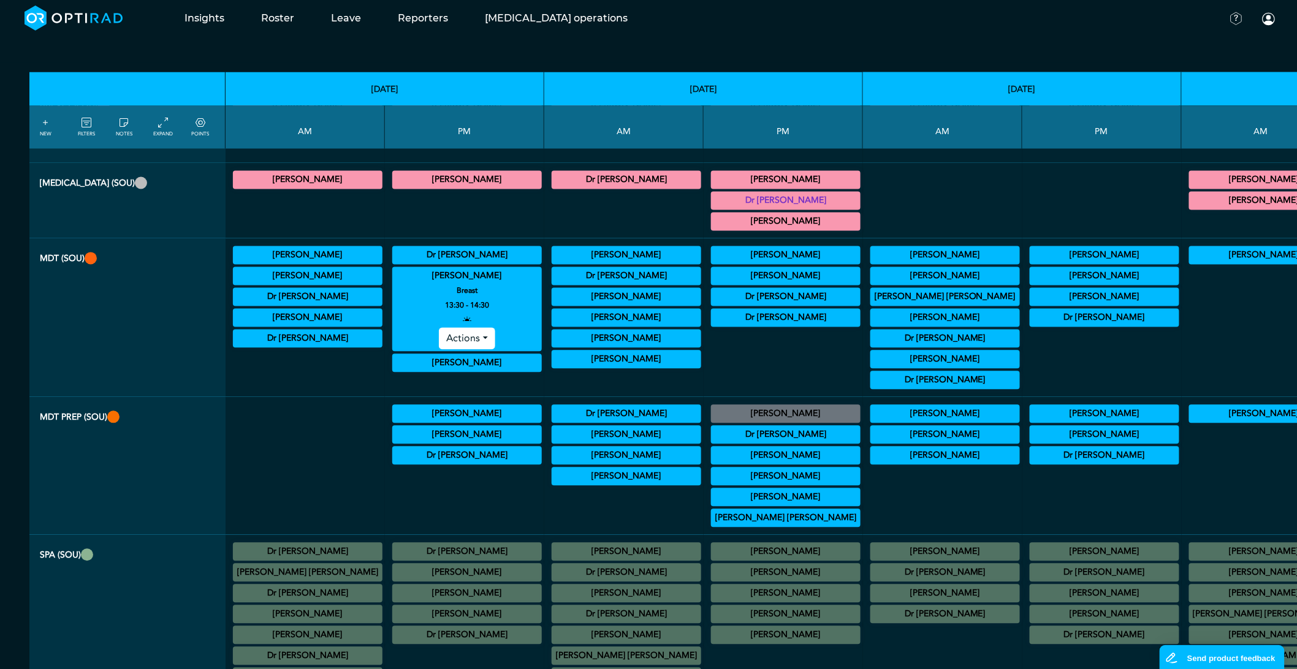
click at [420, 284] on summary "[PERSON_NAME]" at bounding box center [467, 276] width 146 height 15
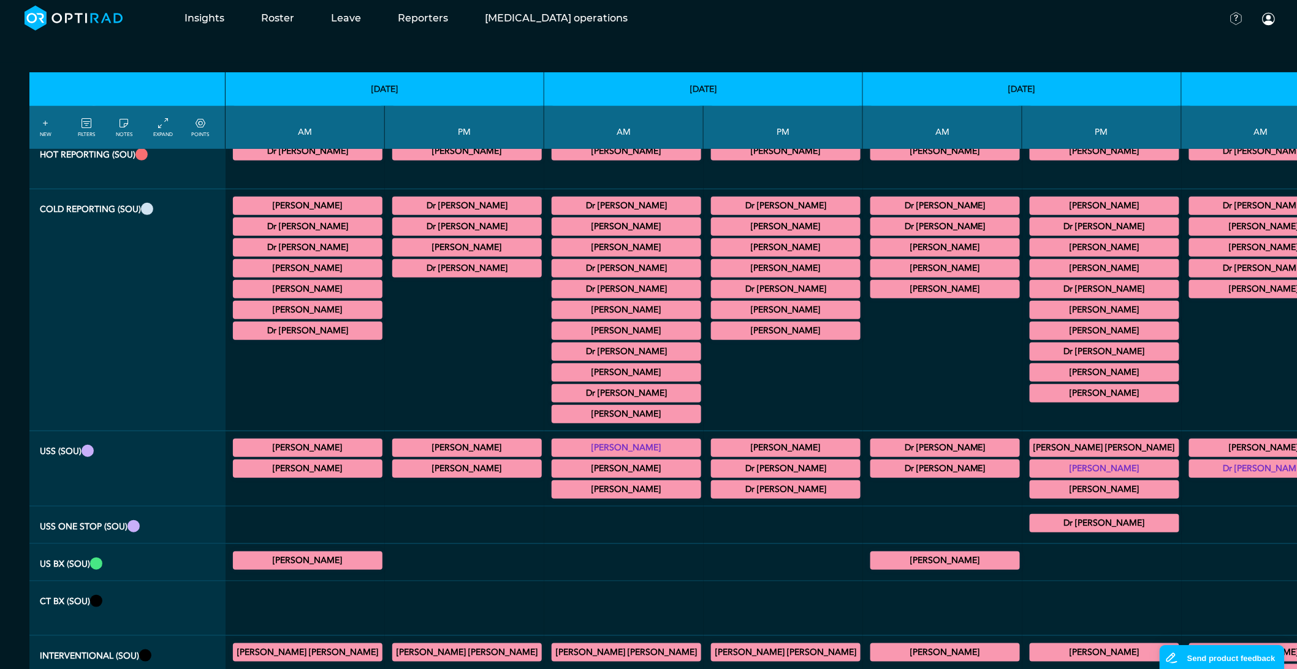
scroll to position [0, 0]
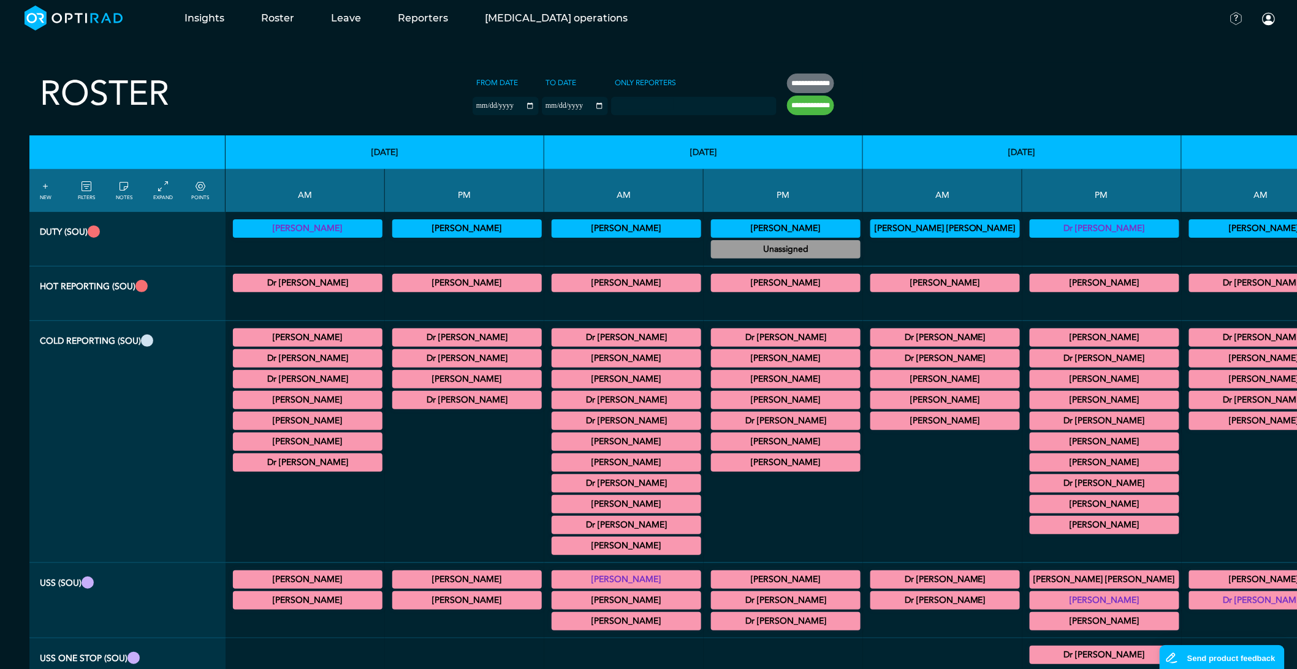
click at [708, 309] on div at bounding box center [783, 305] width 150 height 21
drag, startPoint x: 1203, startPoint y: 476, endPoint x: 731, endPoint y: 66, distance: 625.1
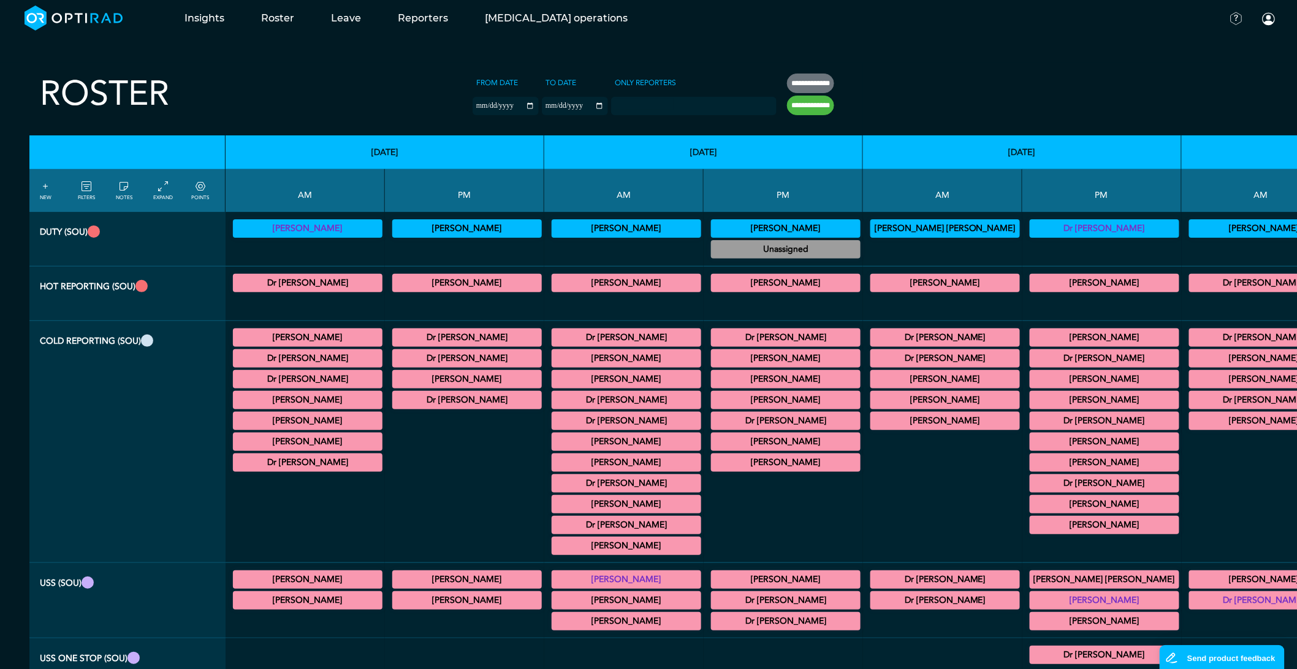
drag, startPoint x: 1199, startPoint y: 536, endPoint x: 706, endPoint y: 59, distance: 685.6
